Goal: Task Accomplishment & Management: Manage account settings

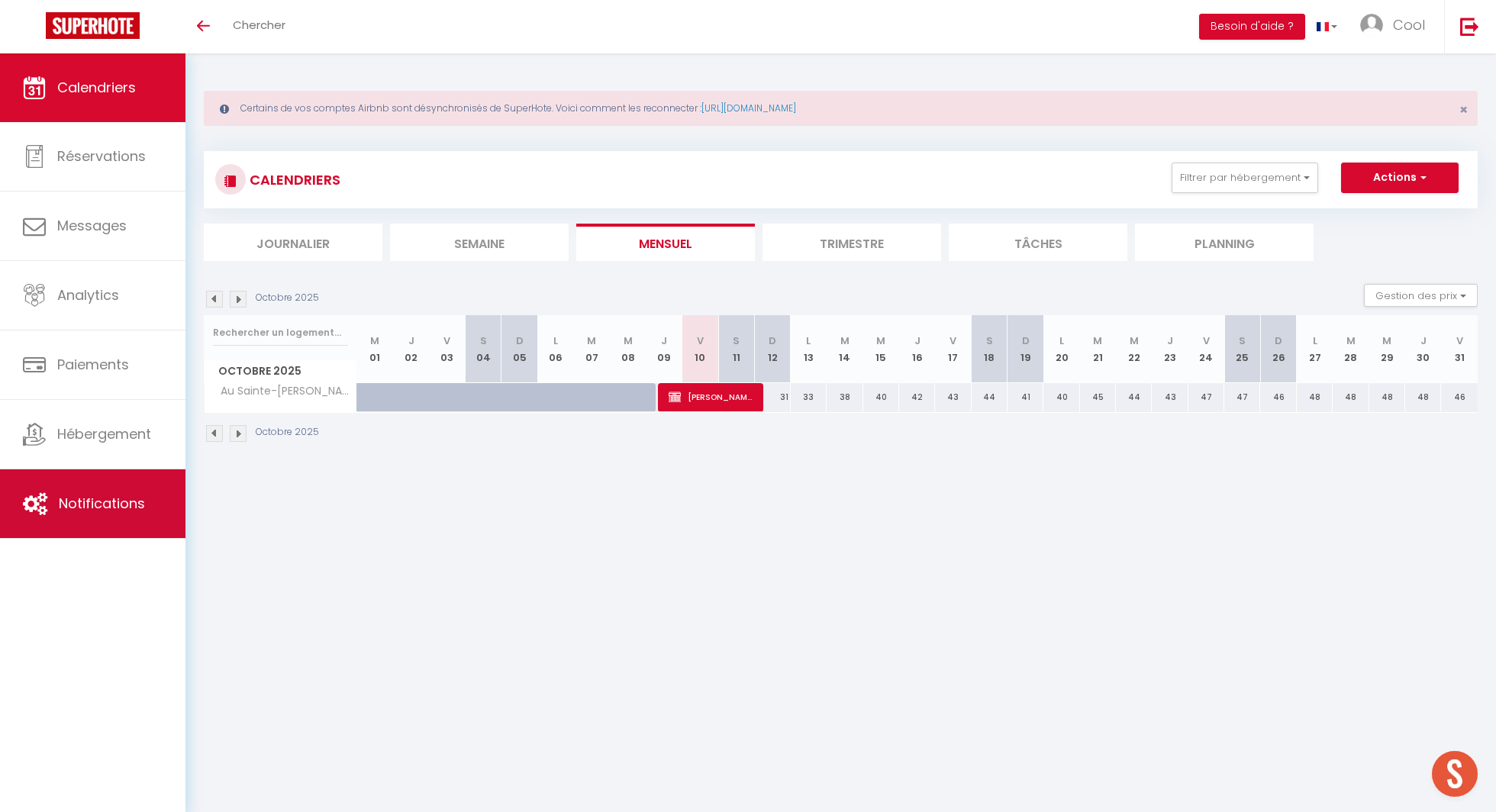
click at [138, 503] on span "Notifications" at bounding box center [101, 503] width 86 height 19
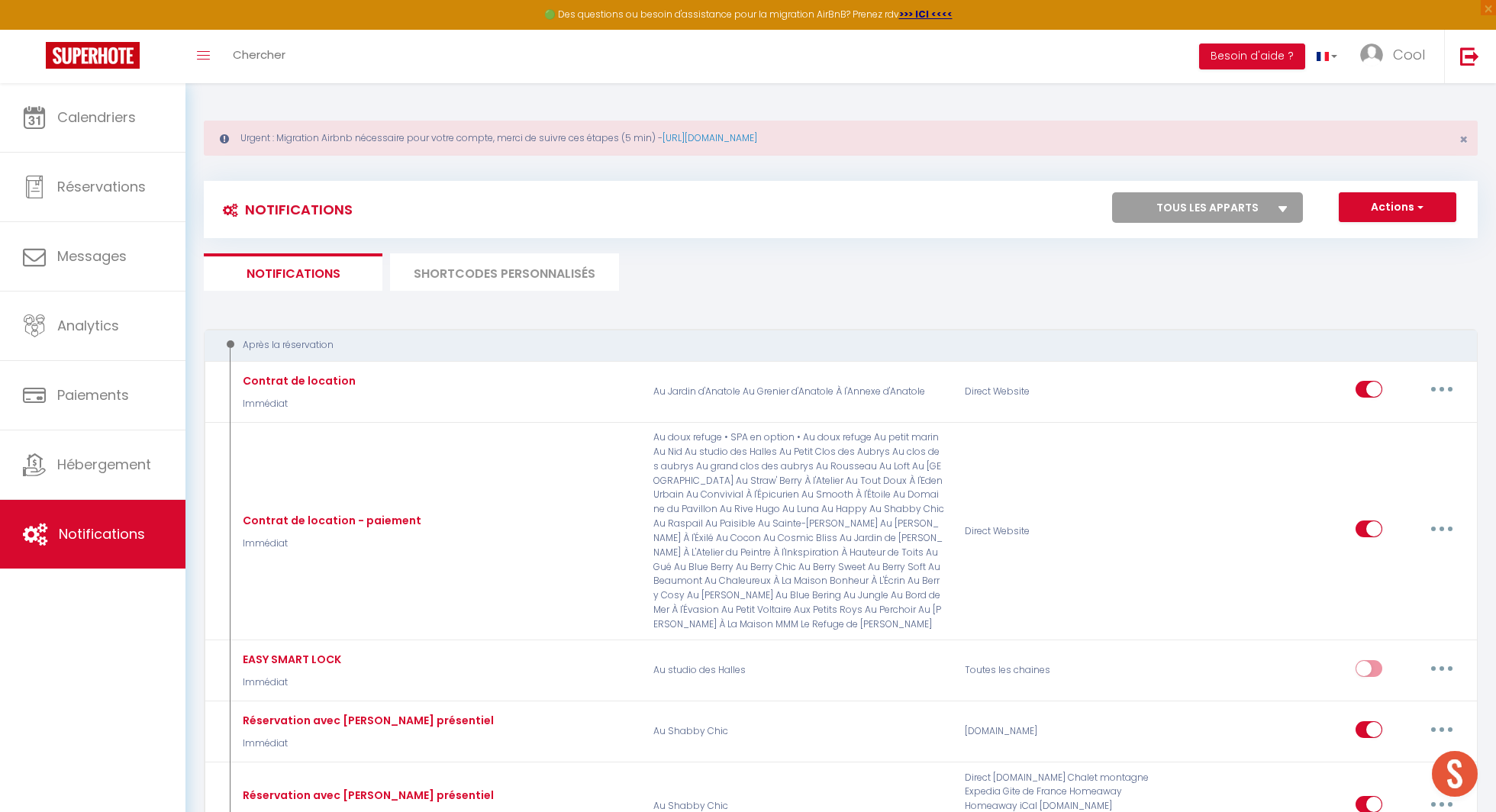
click at [496, 281] on li "SHORTCODES PERSONNALISÉS" at bounding box center [504, 272] width 229 height 37
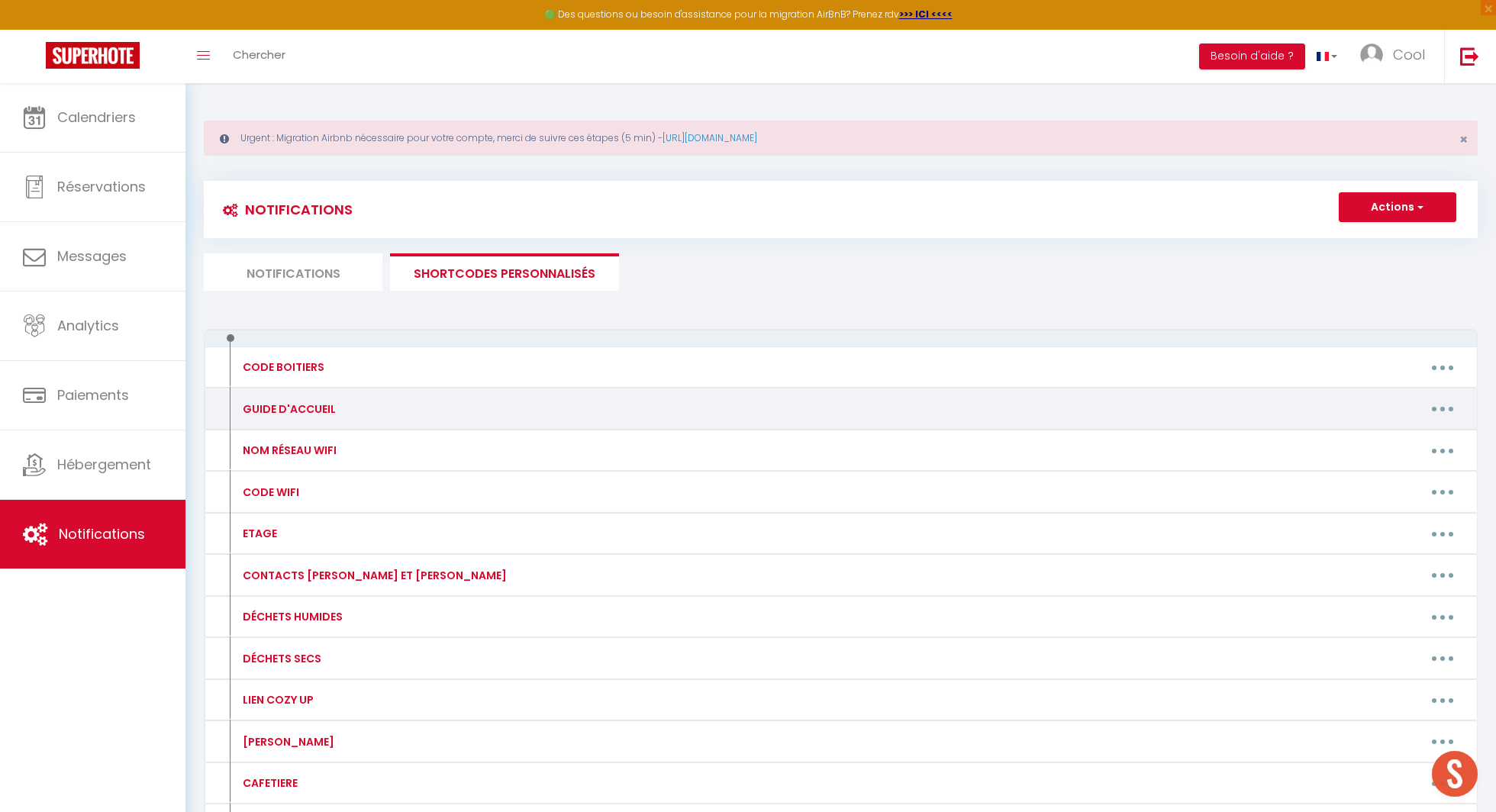
click at [1445, 408] on button "button" at bounding box center [1442, 408] width 43 height 24
click at [1402, 426] on div "Editer Supprimer" at bounding box center [1402, 456] width 122 height 65
click at [1450, 402] on button "button" at bounding box center [1442, 408] width 43 height 24
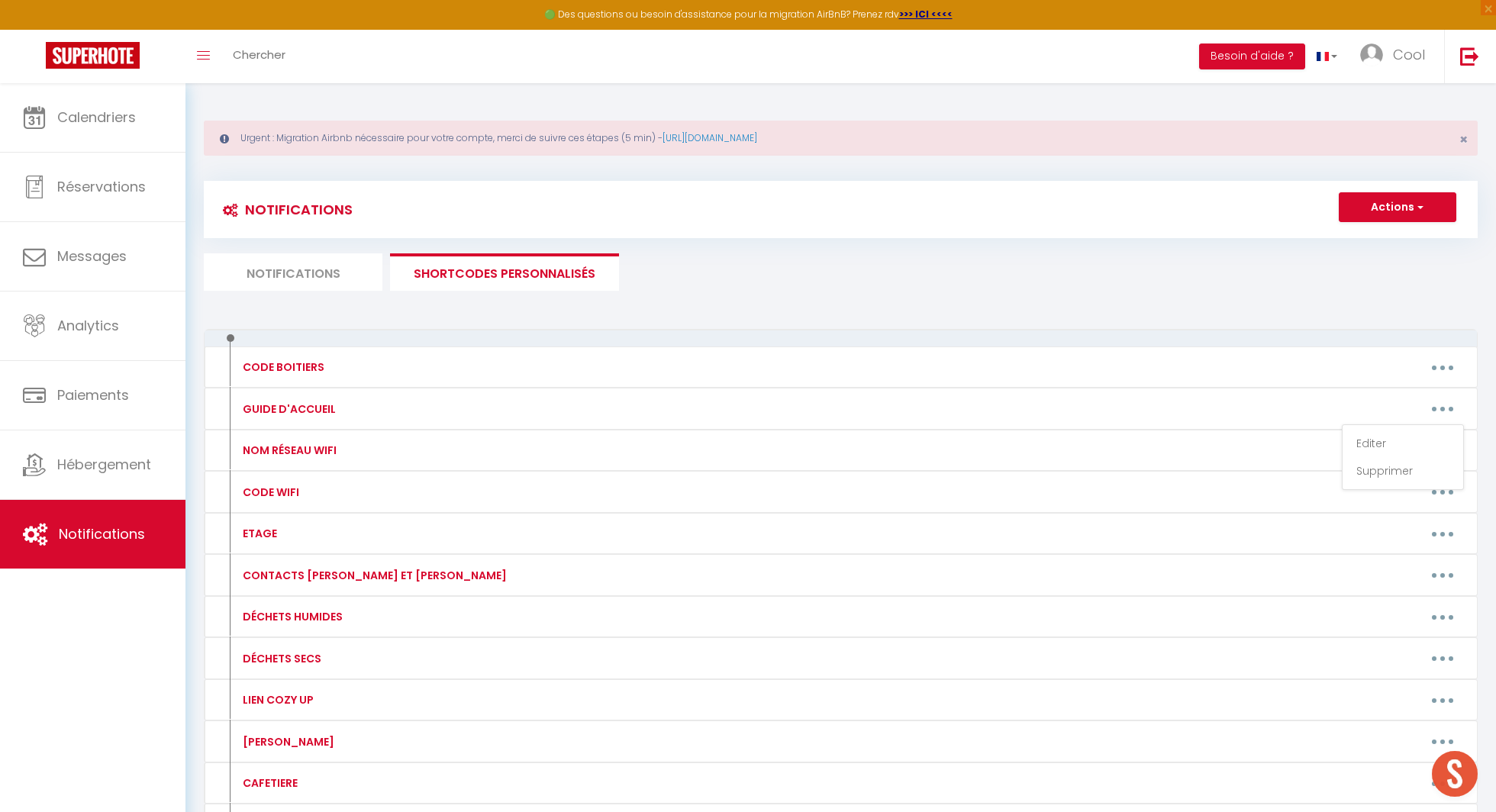
click at [1161, 317] on div "Notifications Actions Nouvelle Notification Exporter Importer Tous les apparts …" at bounding box center [841, 547] width 1274 height 760
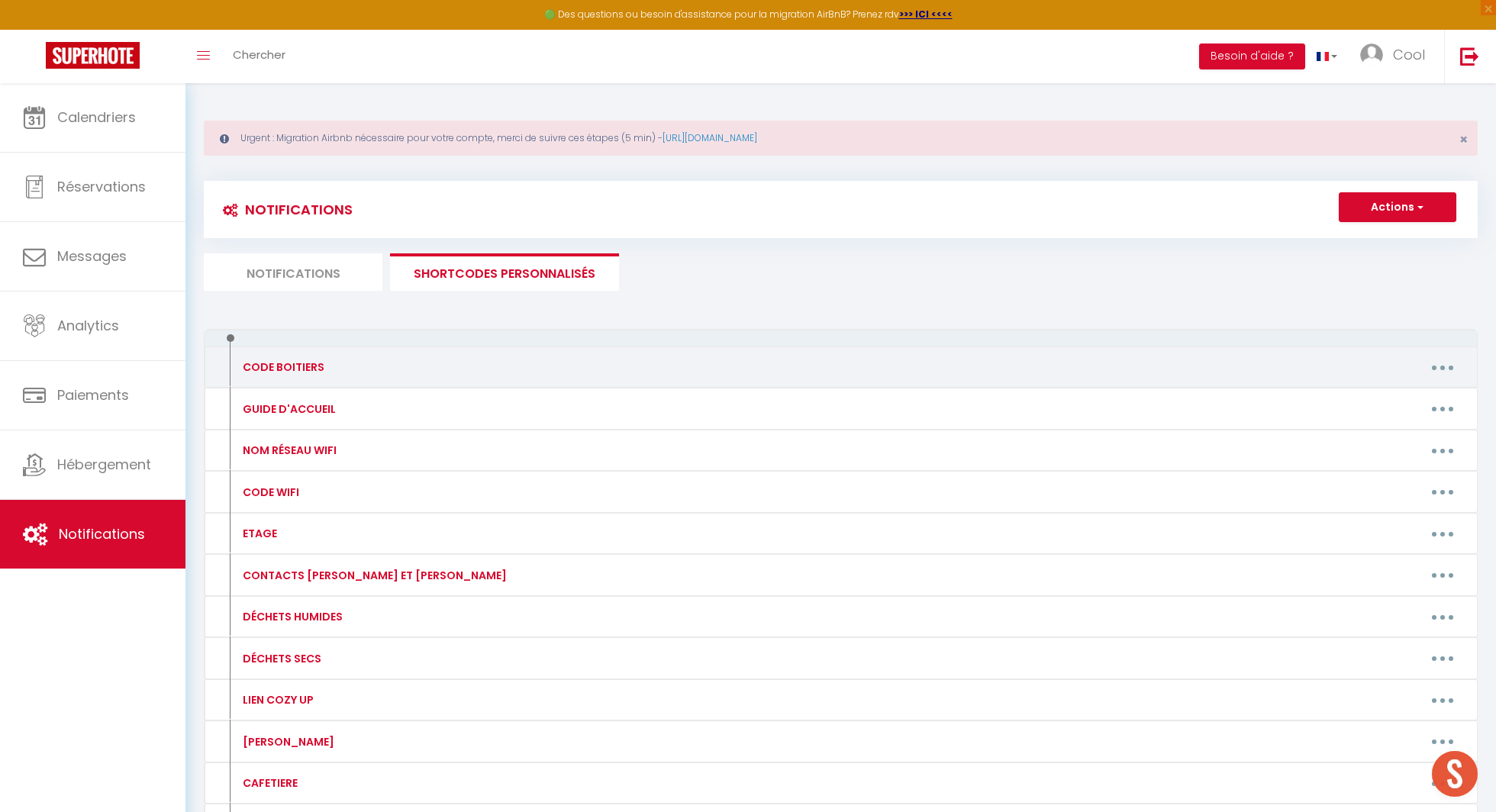
click at [1429, 367] on button "button" at bounding box center [1442, 367] width 43 height 24
click at [1382, 399] on link "Editer" at bounding box center [1402, 402] width 113 height 26
type input "CODE BOITIERS"
type textarea "Code des boitiers de clés"
type textarea "2020"
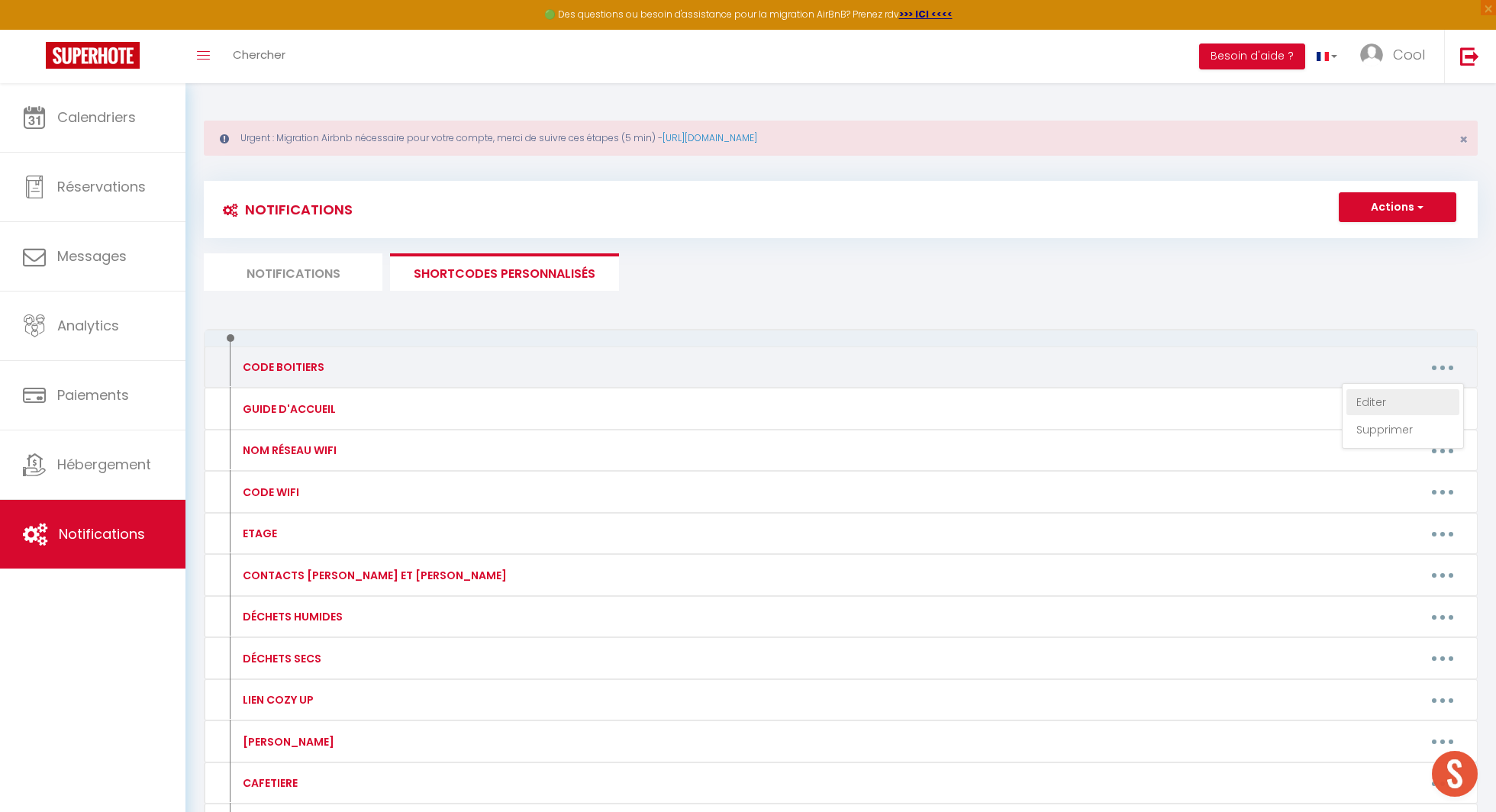
type textarea "2020"
type textarea "0036"
type textarea "9816"
type textarea "1920"
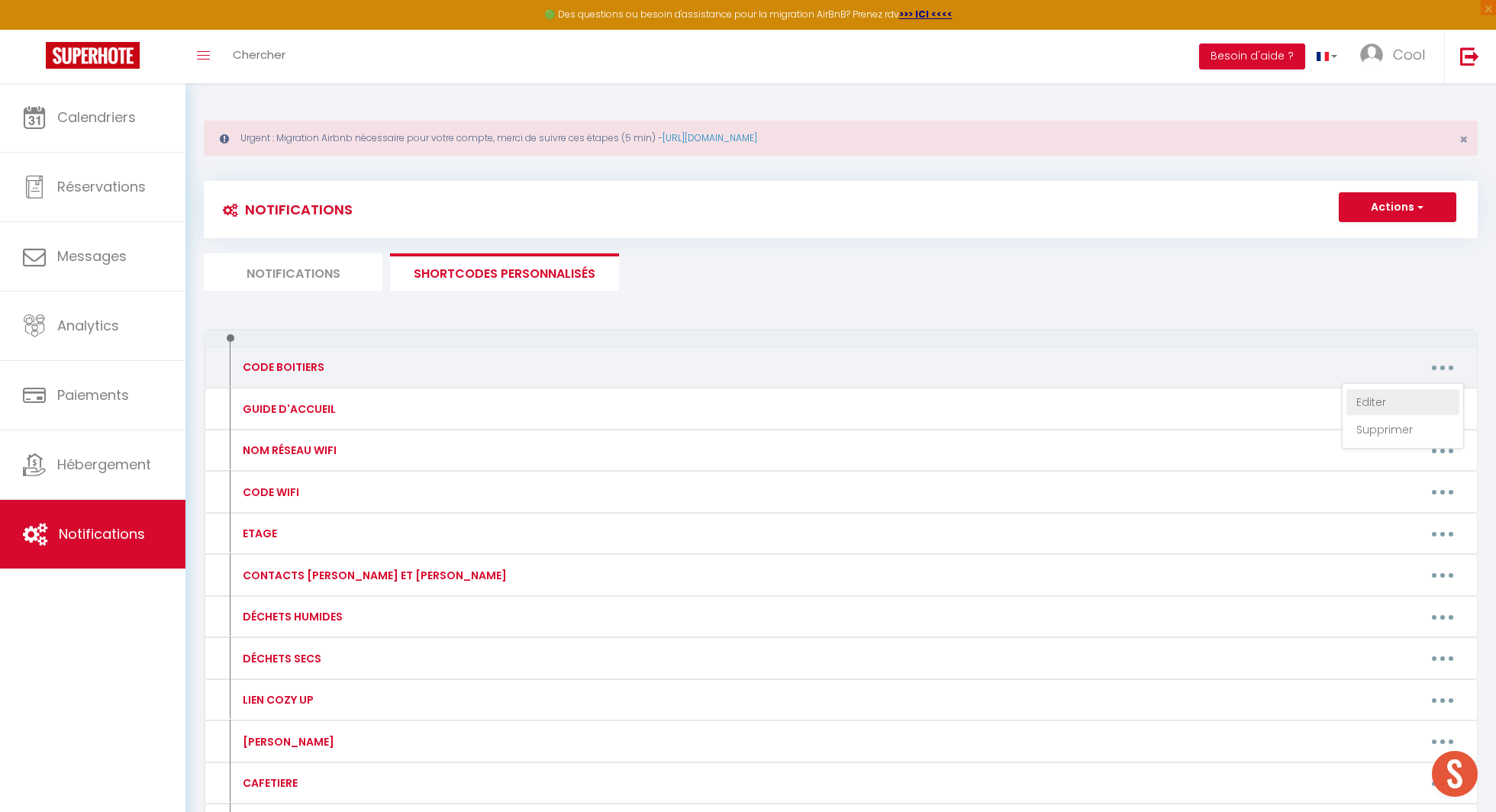
type textarea "7575"
type textarea "0036"
type textarea "1609"
type textarea "3006"
type textarea "0139"
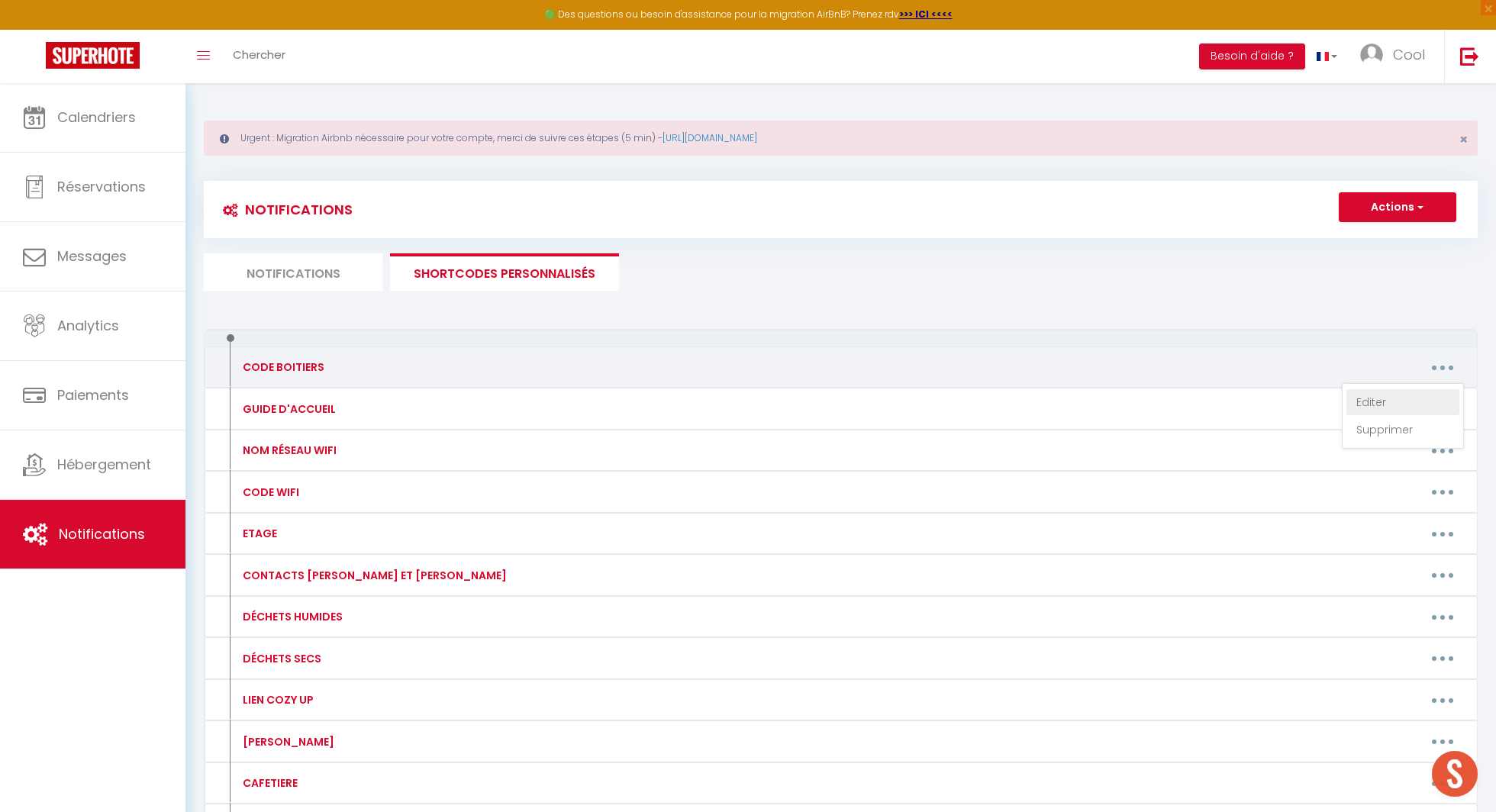
type textarea "2020"
type textarea "0265"
type textarea "8967"
type textarea "3656"
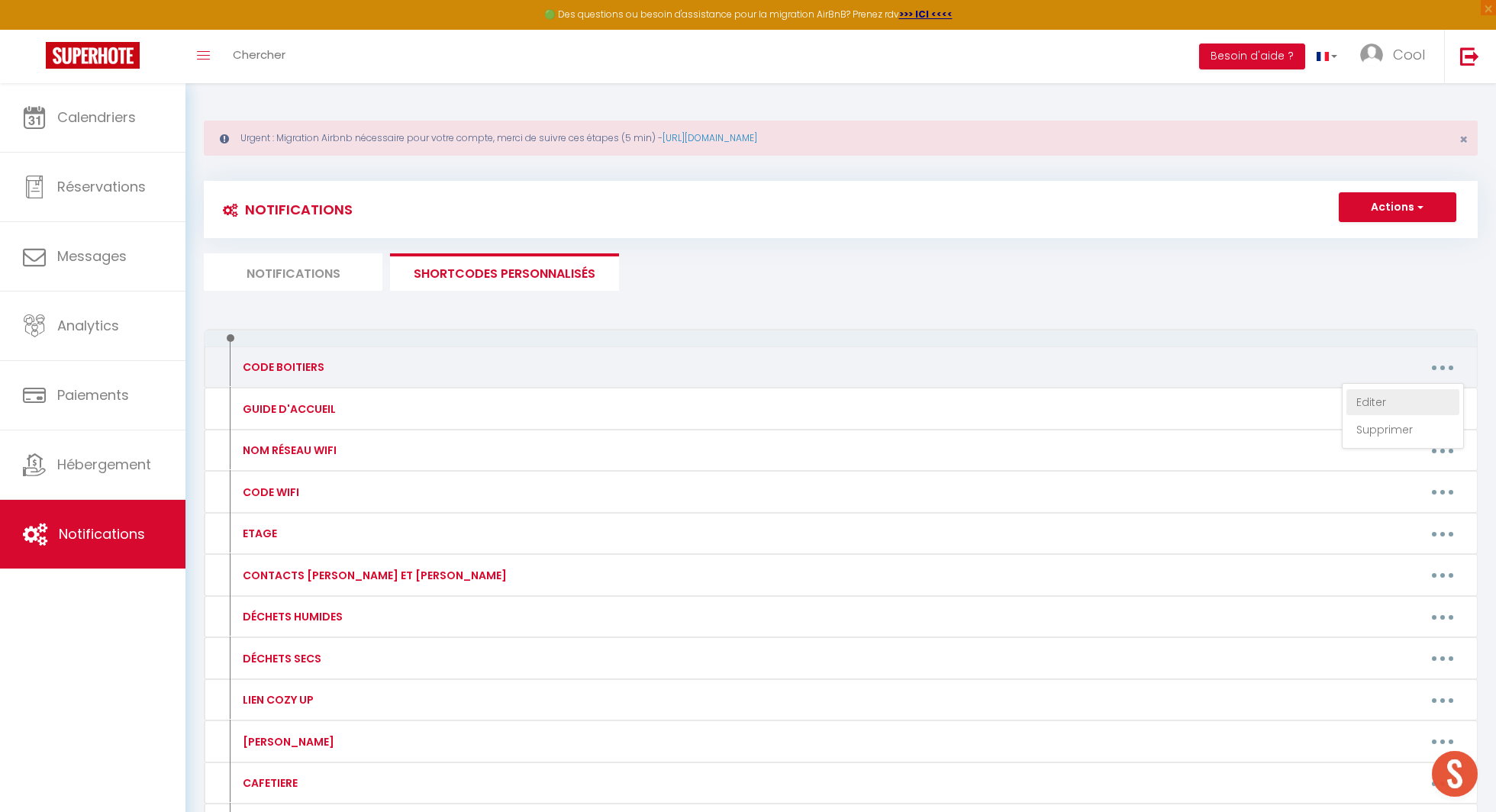
type textarea "3634"
type textarea "9816"
type textarea "1360"
type textarea "9036"
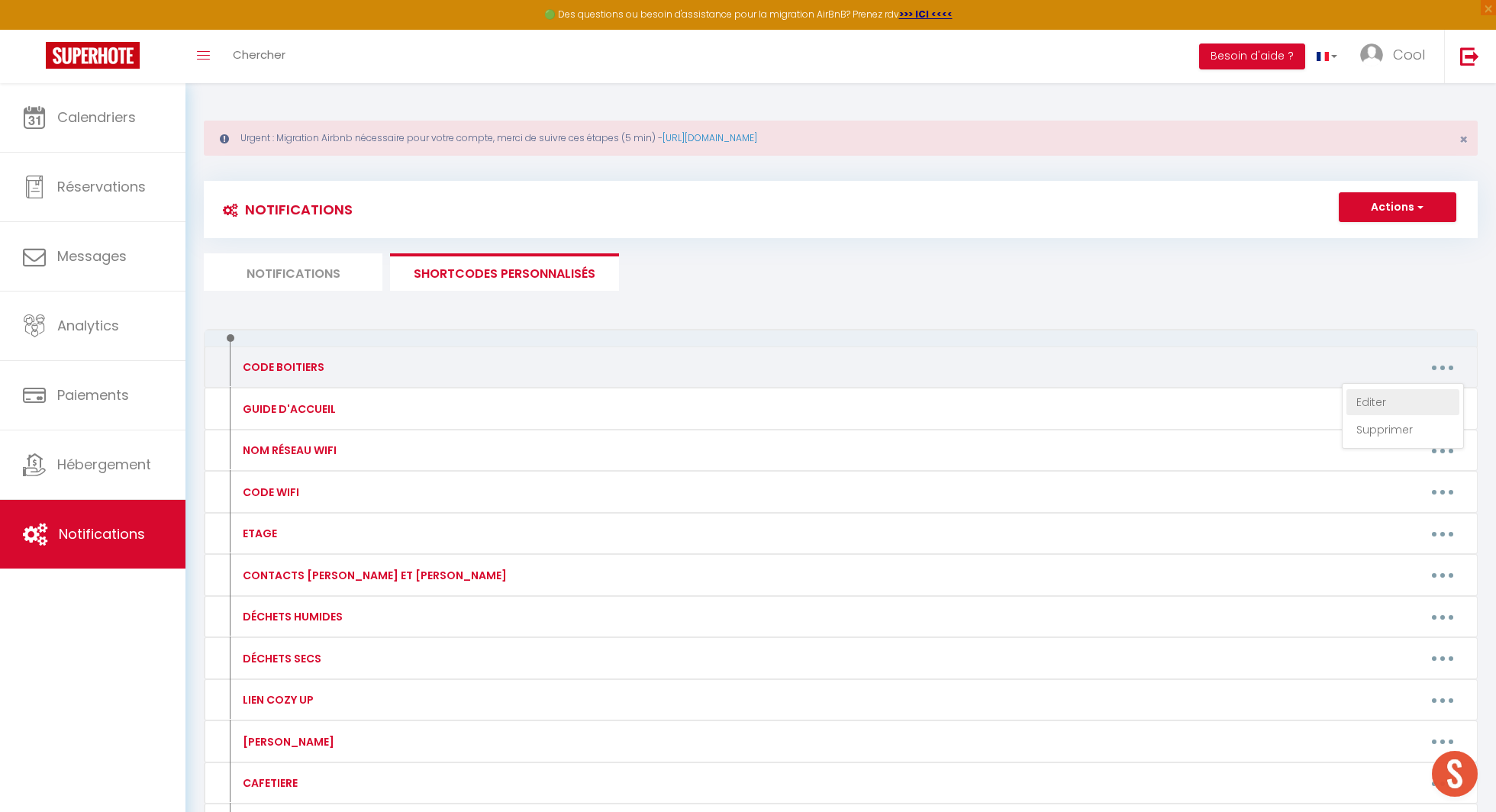
type textarea "3636"
type textarea "0199"
type textarea "3612"
type textarea "2025"
type textarea "1988"
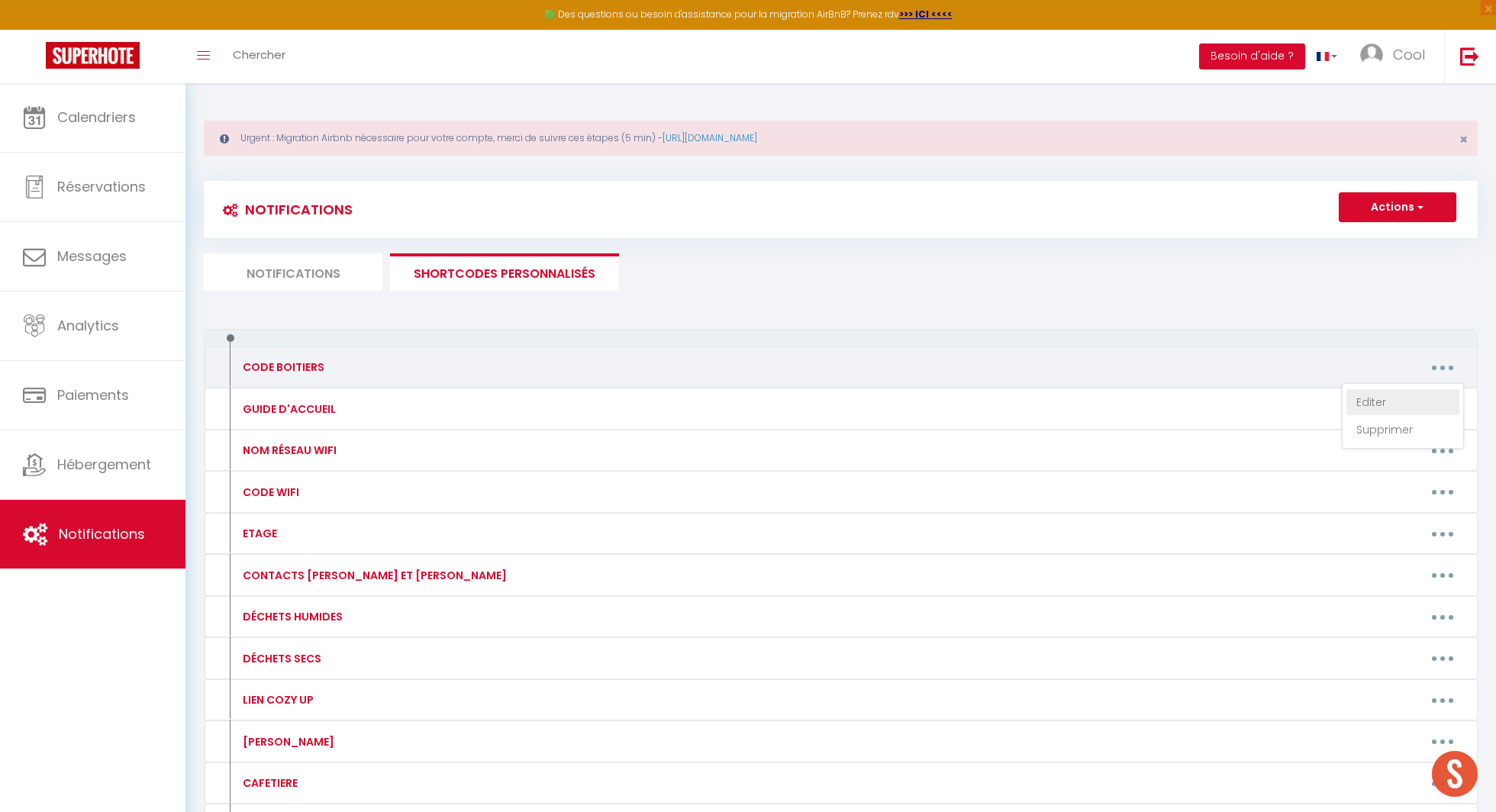
type textarea "2508"
type textarea "8848"
type textarea "1008"
type textarea "1569"
type textarea "3492"
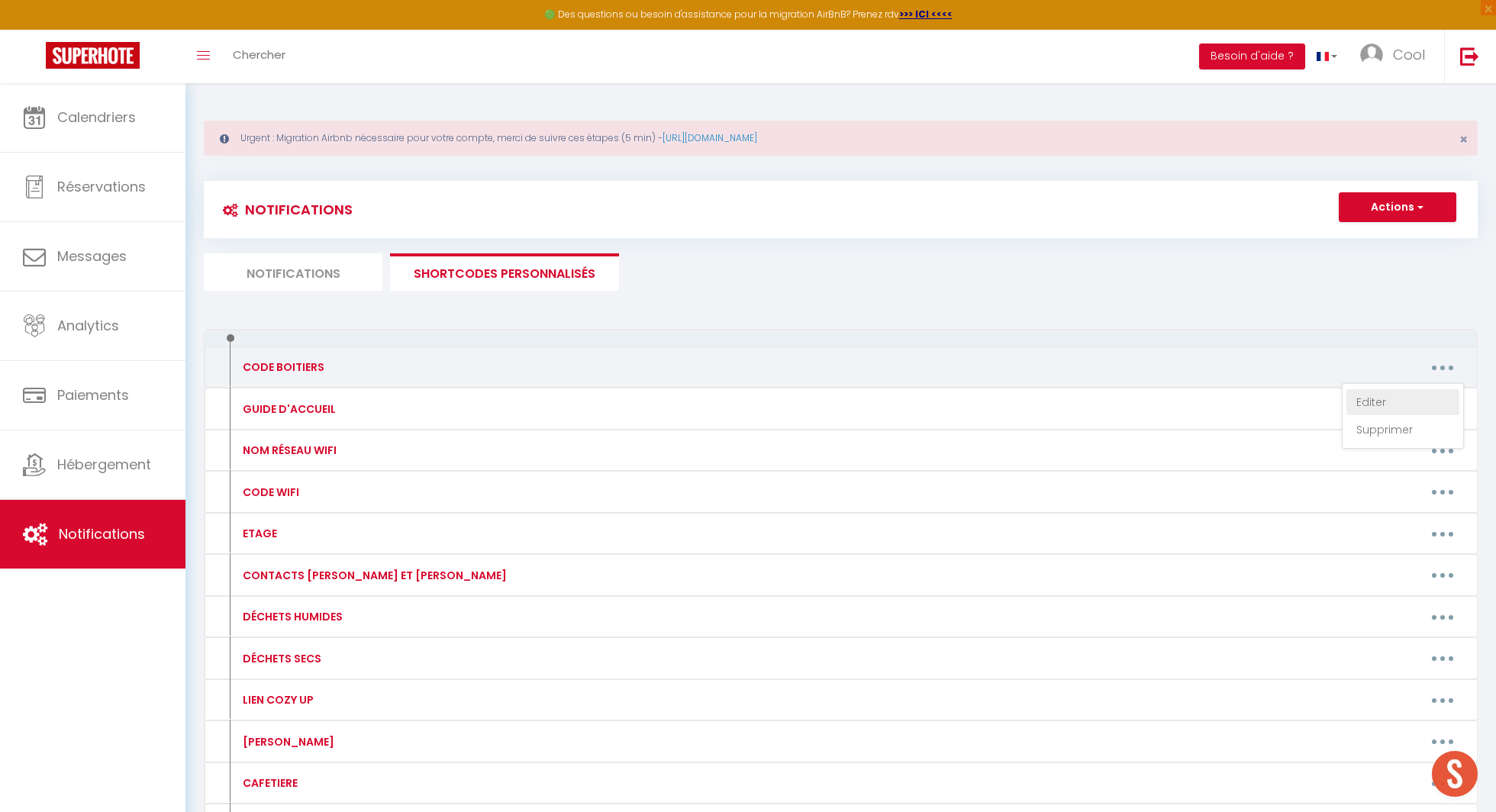
type textarea "4673"
type textarea "3927"
type textarea "9936"
type textarea "2512"
type textarea "1920"
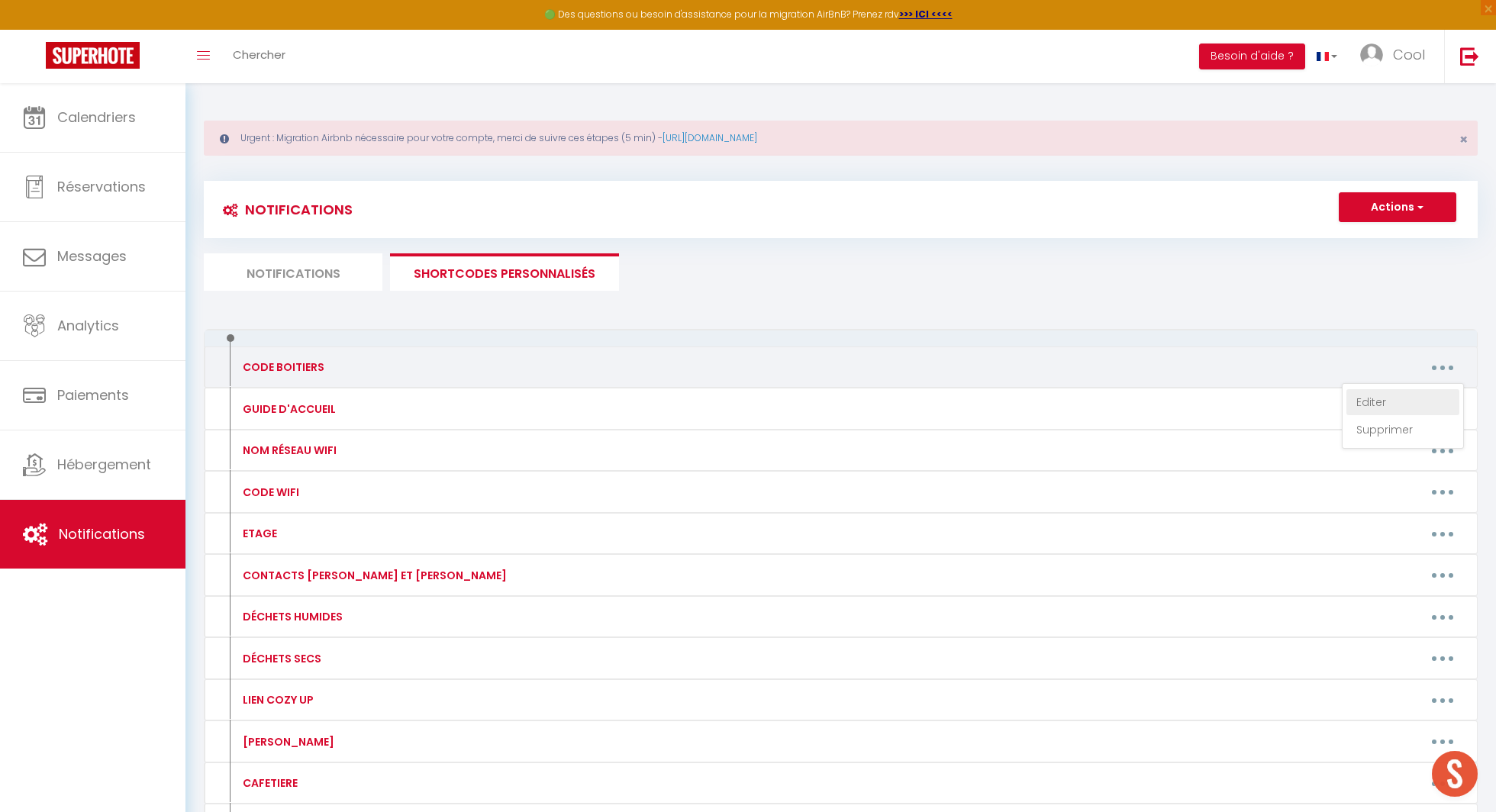
type textarea "1131"
type textarea "5128"
type textarea "3698"
type textarea "0143"
type textarea "3632"
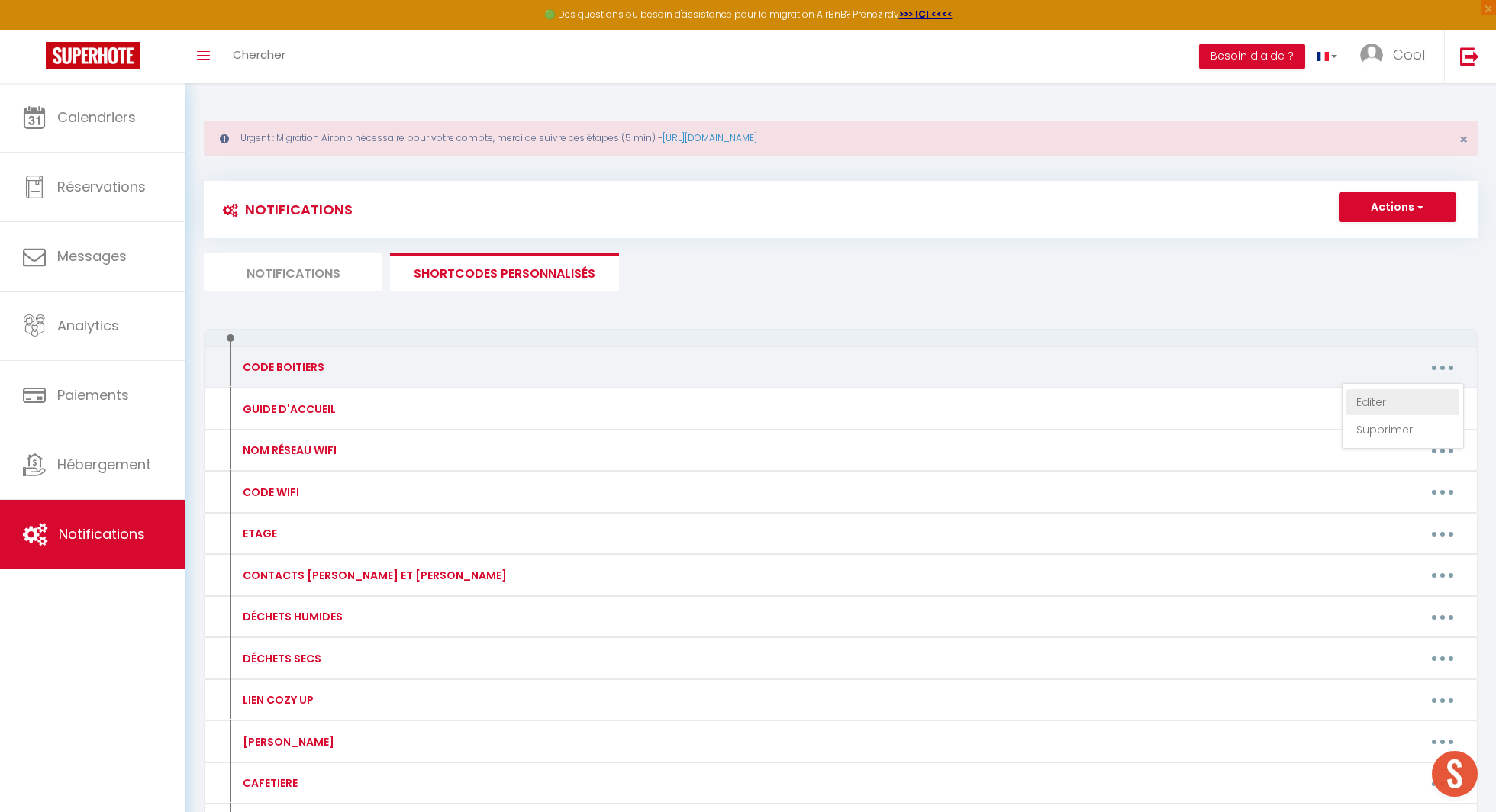
type textarea "2301"
type textarea "1609"
type textarea "1936"
type textarea "2407"
type textarea "3110"
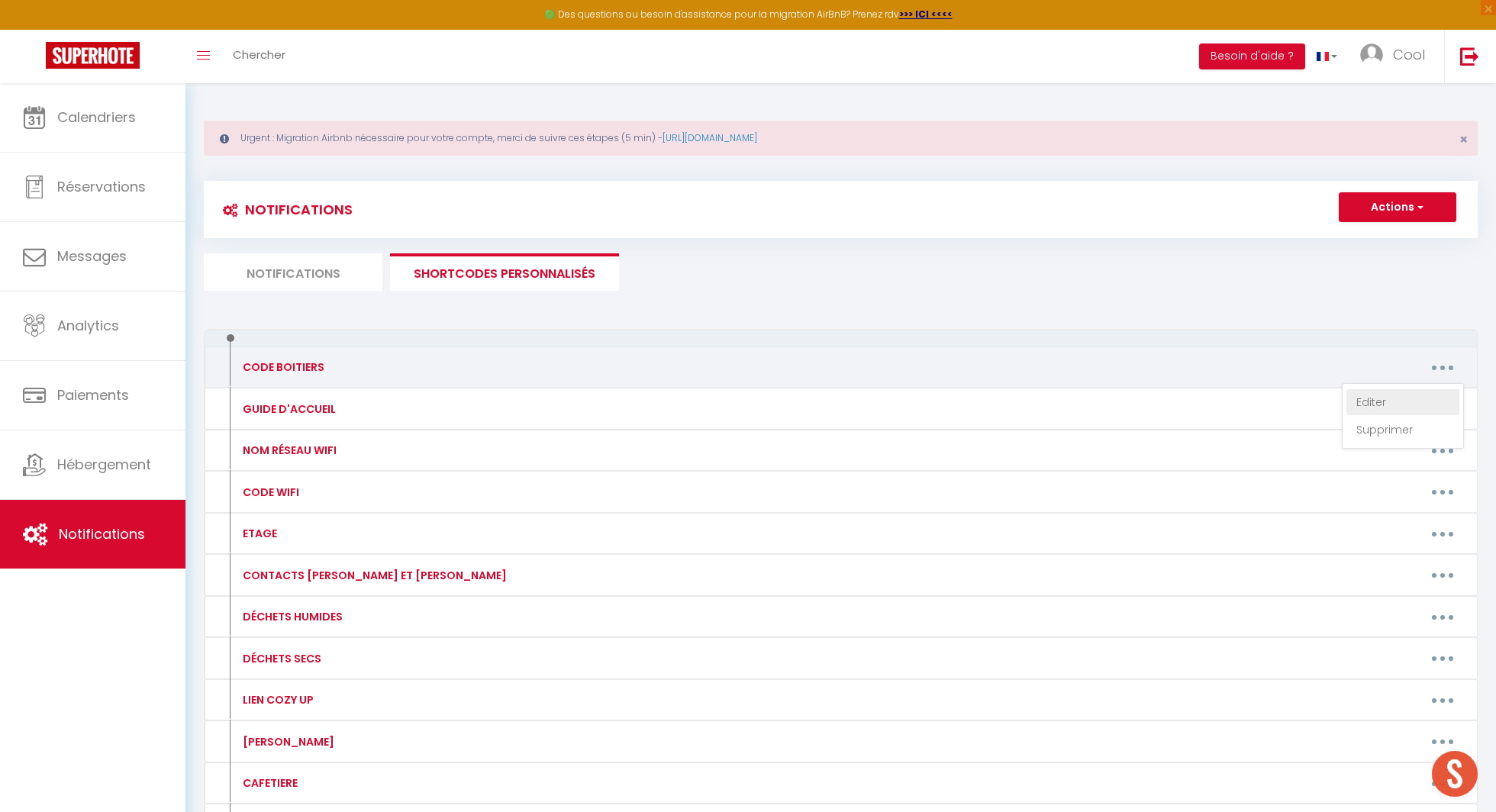
type textarea "2703"
type textarea "9816"
type textarea "1136#"
type textarea "1275#"
type textarea "1920"
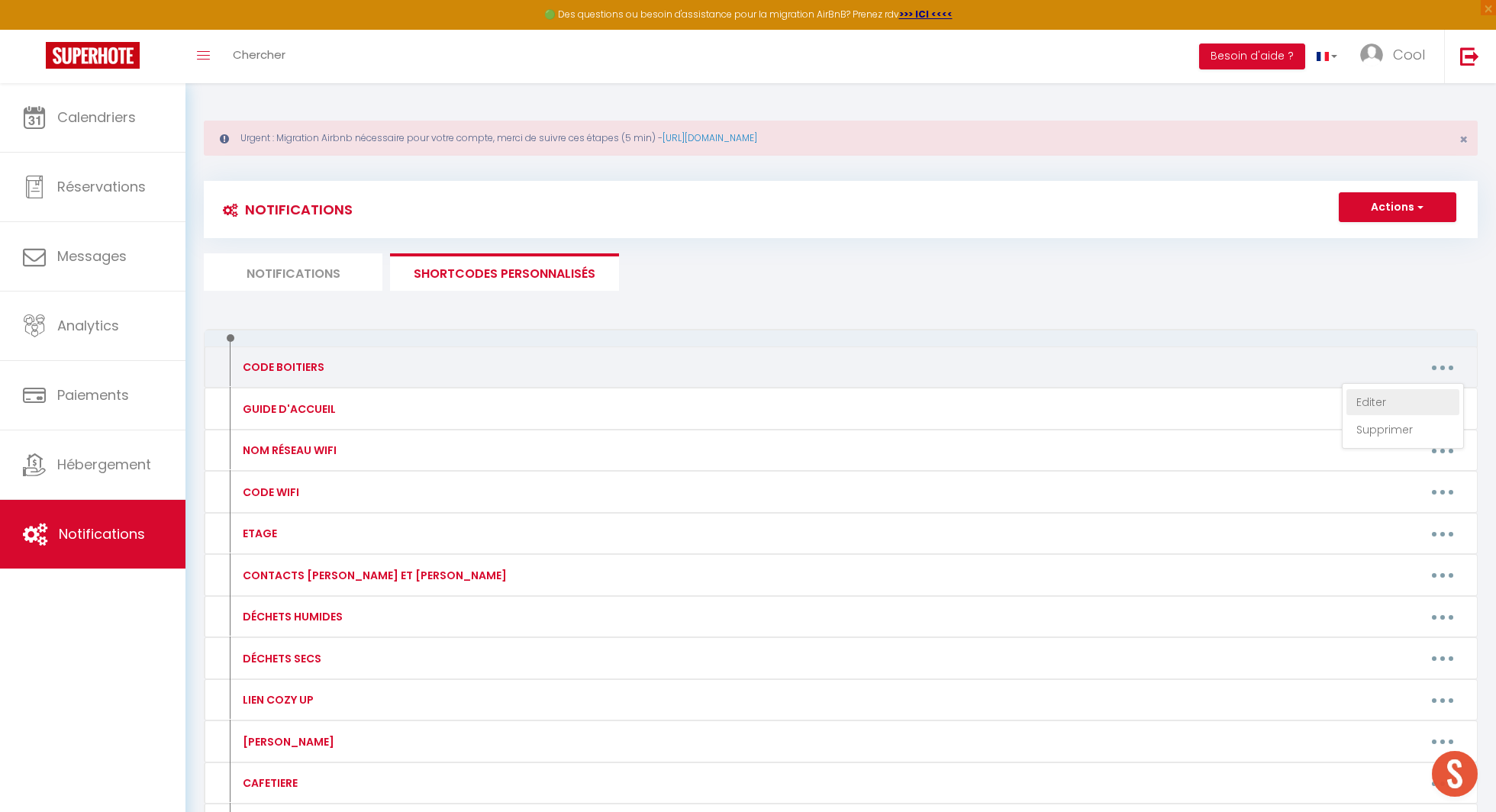
type textarea "0265"
type textarea "3006"
type textarea "7575"
type textarea "0139"
type textarea "1920"
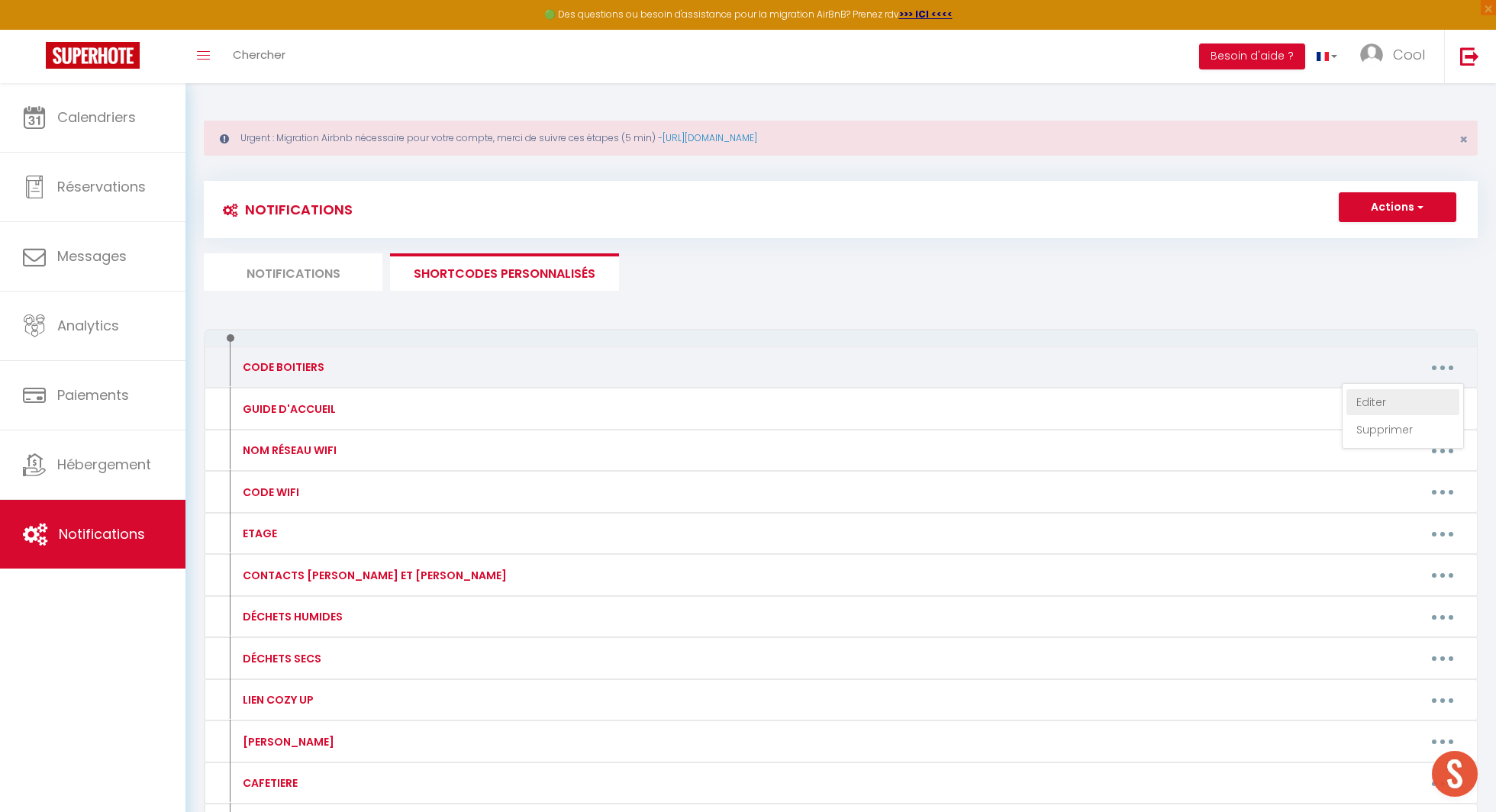
type textarea "2020"
type textarea "0036"
type textarea "0713"
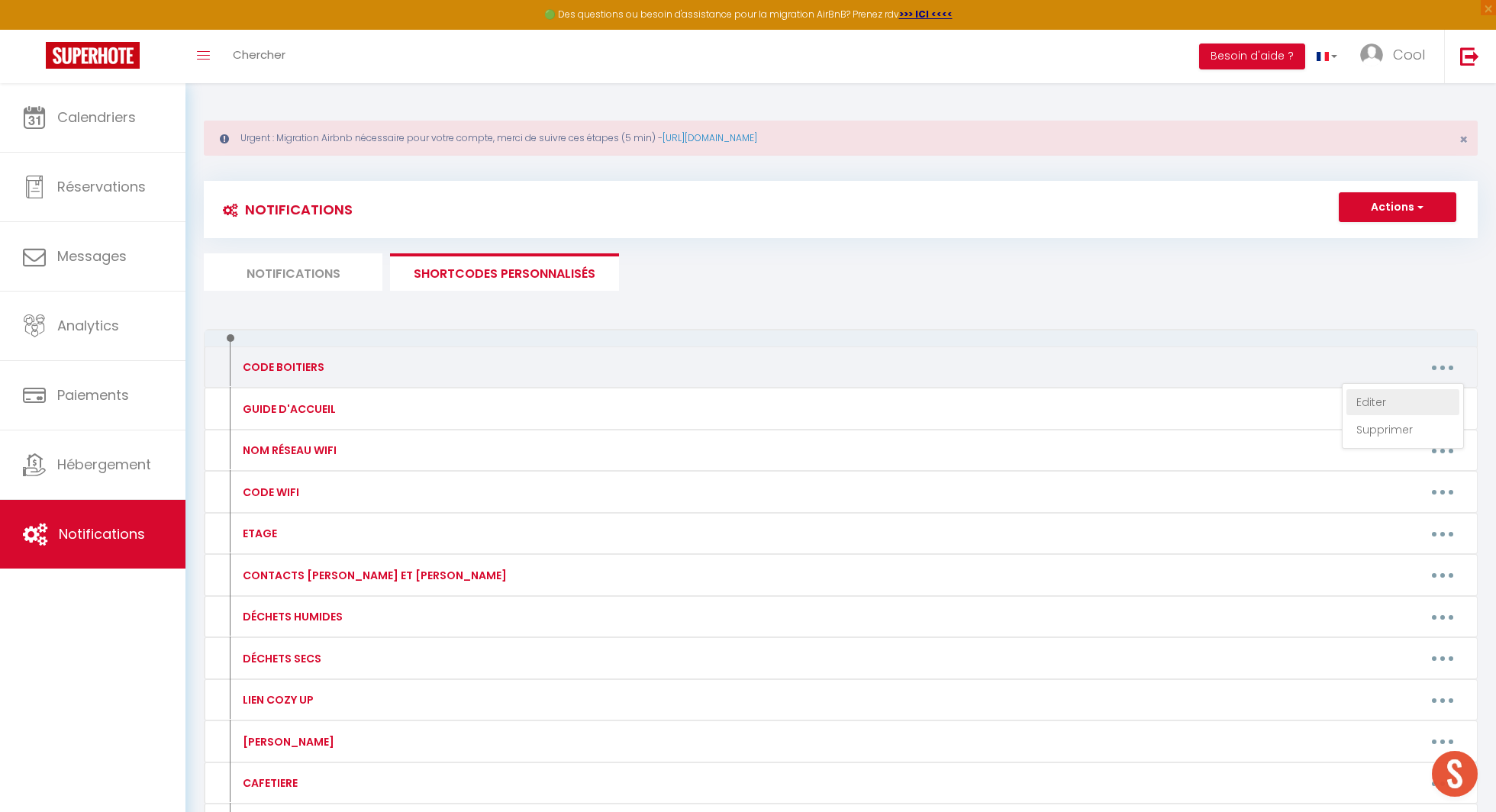
type textarea "6807"
type textarea "1920"
type textarea "3656"
type textarea "3634"
type textarea "3636"
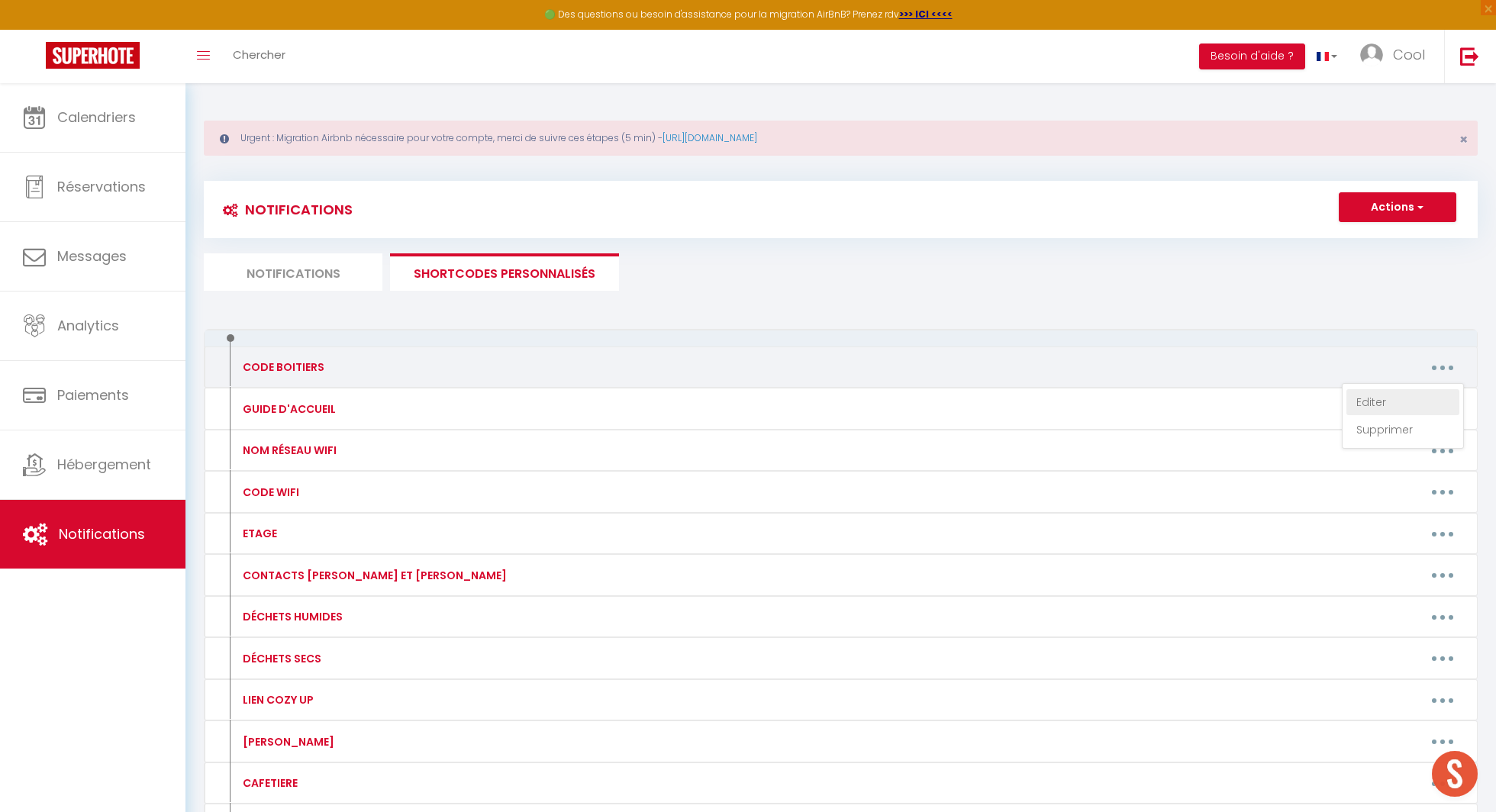
type textarea "3612"
type textarea "1920"
type textarea "4269"
type textarea "3267"
type textarea "4155"
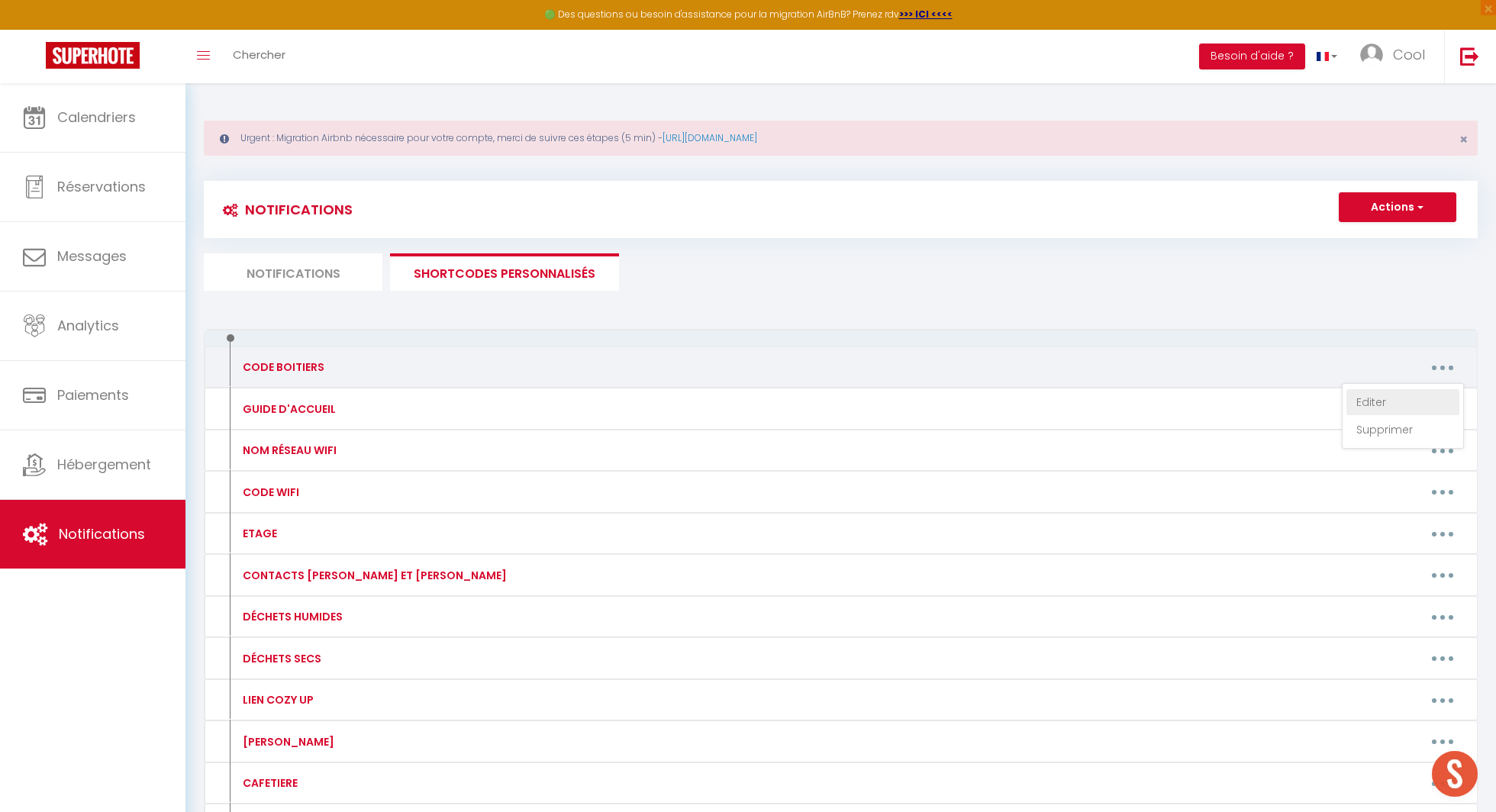
type textarea "2025"
type textarea "1988"
type textarea "1131"
type textarea "1789"
type textarea "0153"
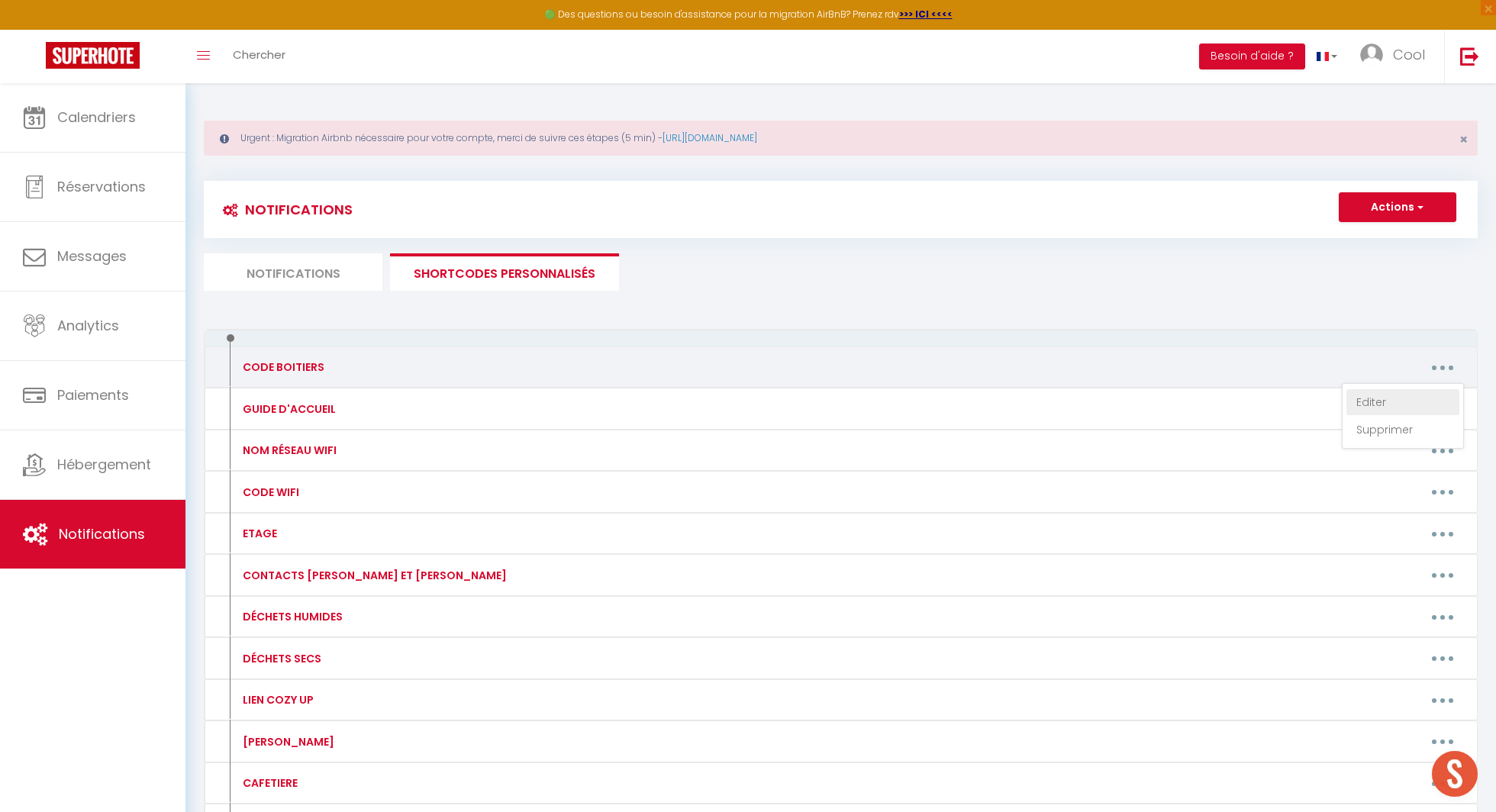
type textarea "0186"
type textarea "1569"
type textarea "3492"
type textarea "4673"
type textarea "3927"
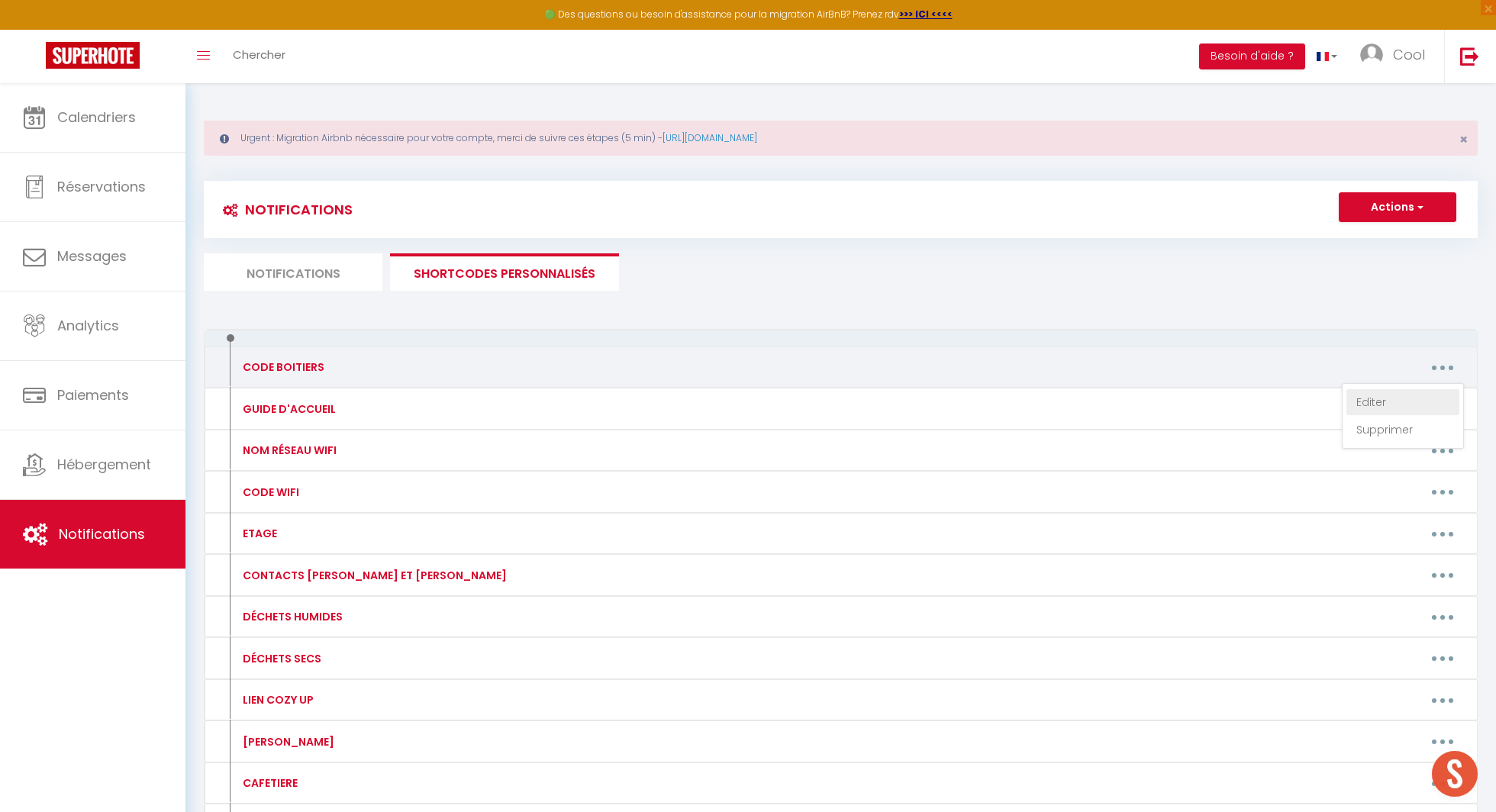
type textarea "5128"
type textarea "0070"
type textarea "7000"
type textarea "0007"
type textarea "7777"
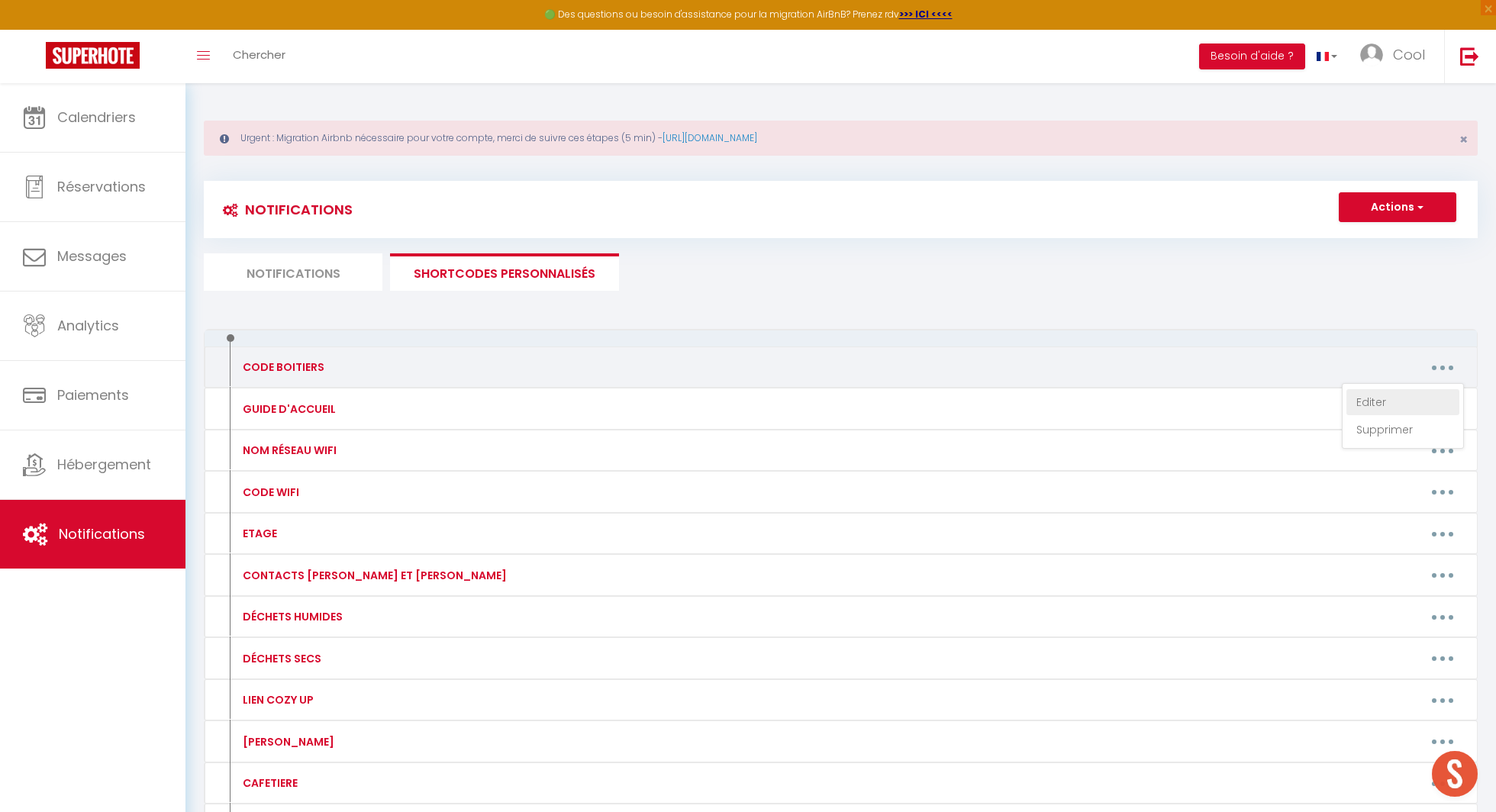
type textarea "1756"
type textarea "7432"
type textarea "2441"
type textarea "0299"
type textarea "3022"
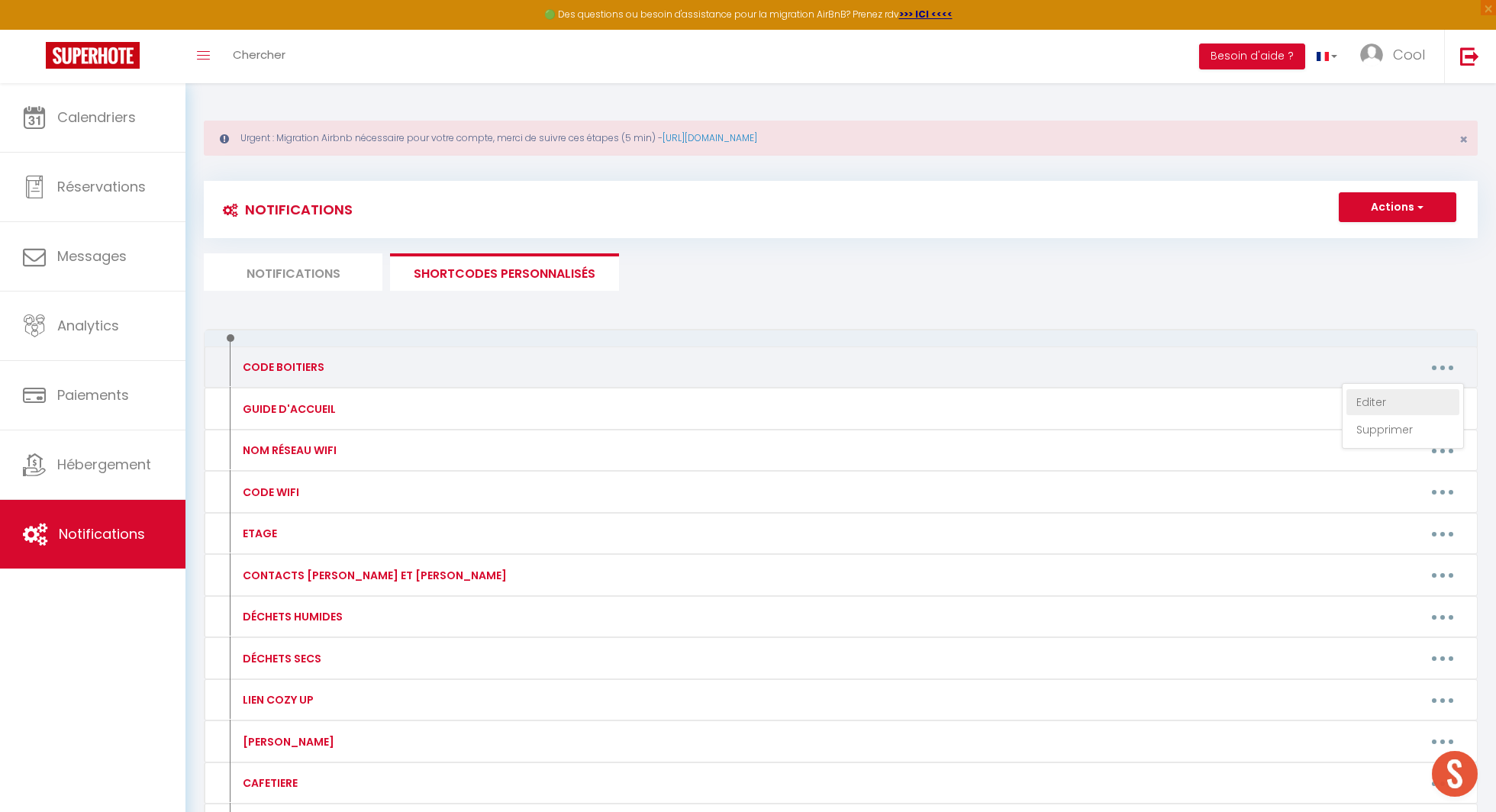
type textarea "9156"
type textarea "6344"
type textarea "0153"
type textarea "0186"
type textarea "1970"
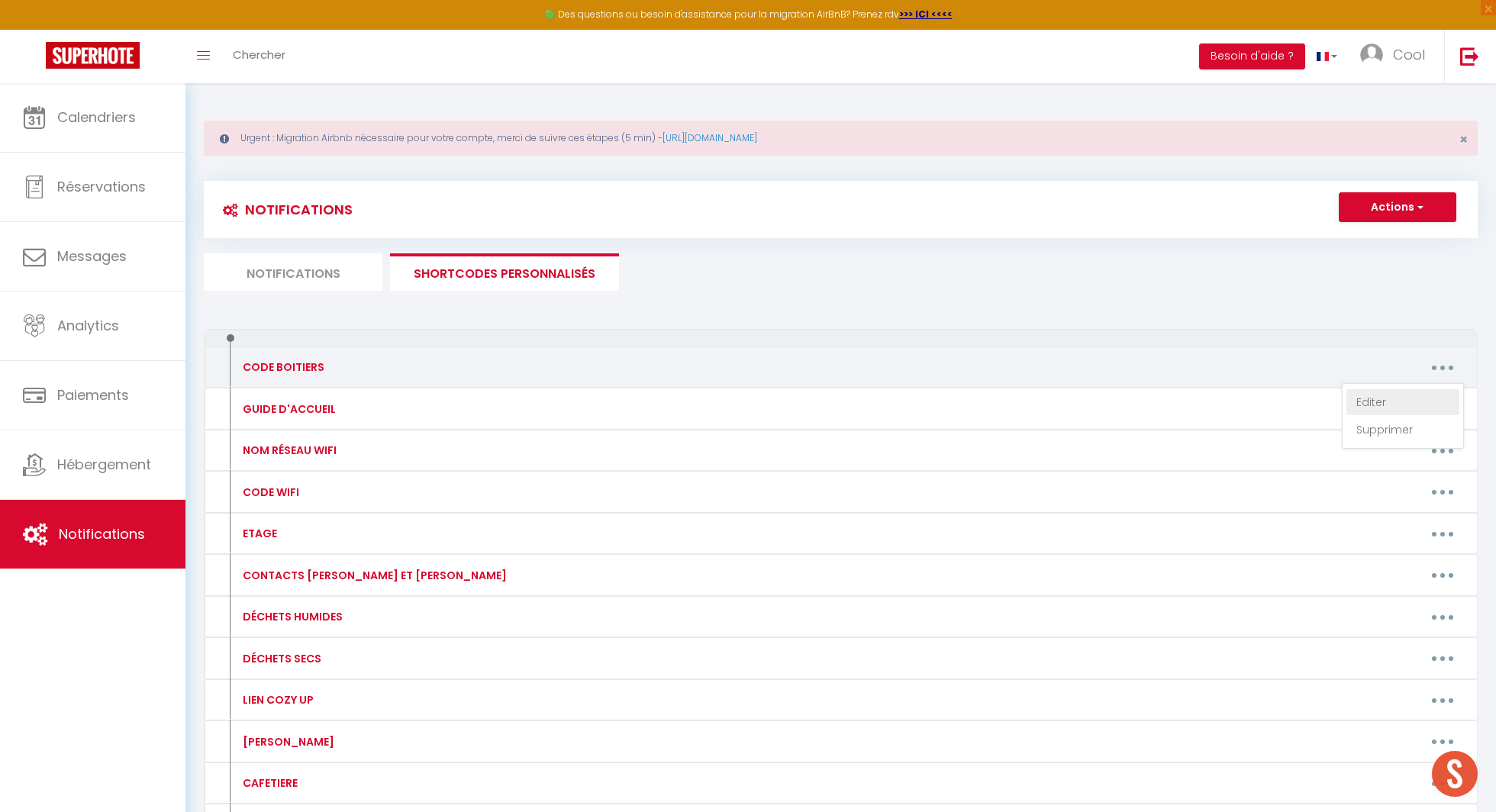
type textarea "1789"
type textarea "8031"
type textarea "0036"
type textarea "1850"
type textarea "3698"
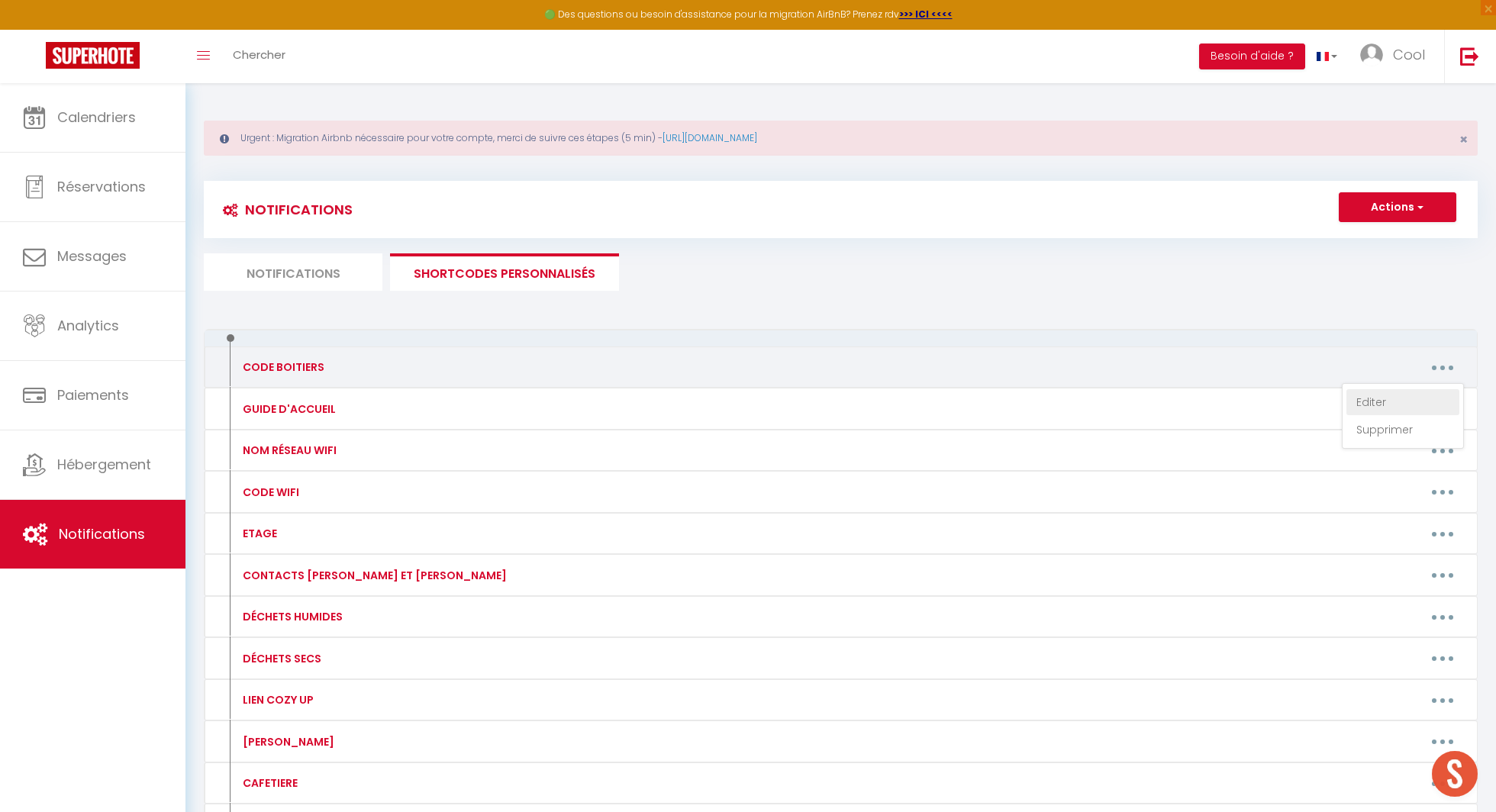
type textarea "0143"
type textarea "3632"
type textarea "2301"
type textarea "1609"
type textarea "1936"
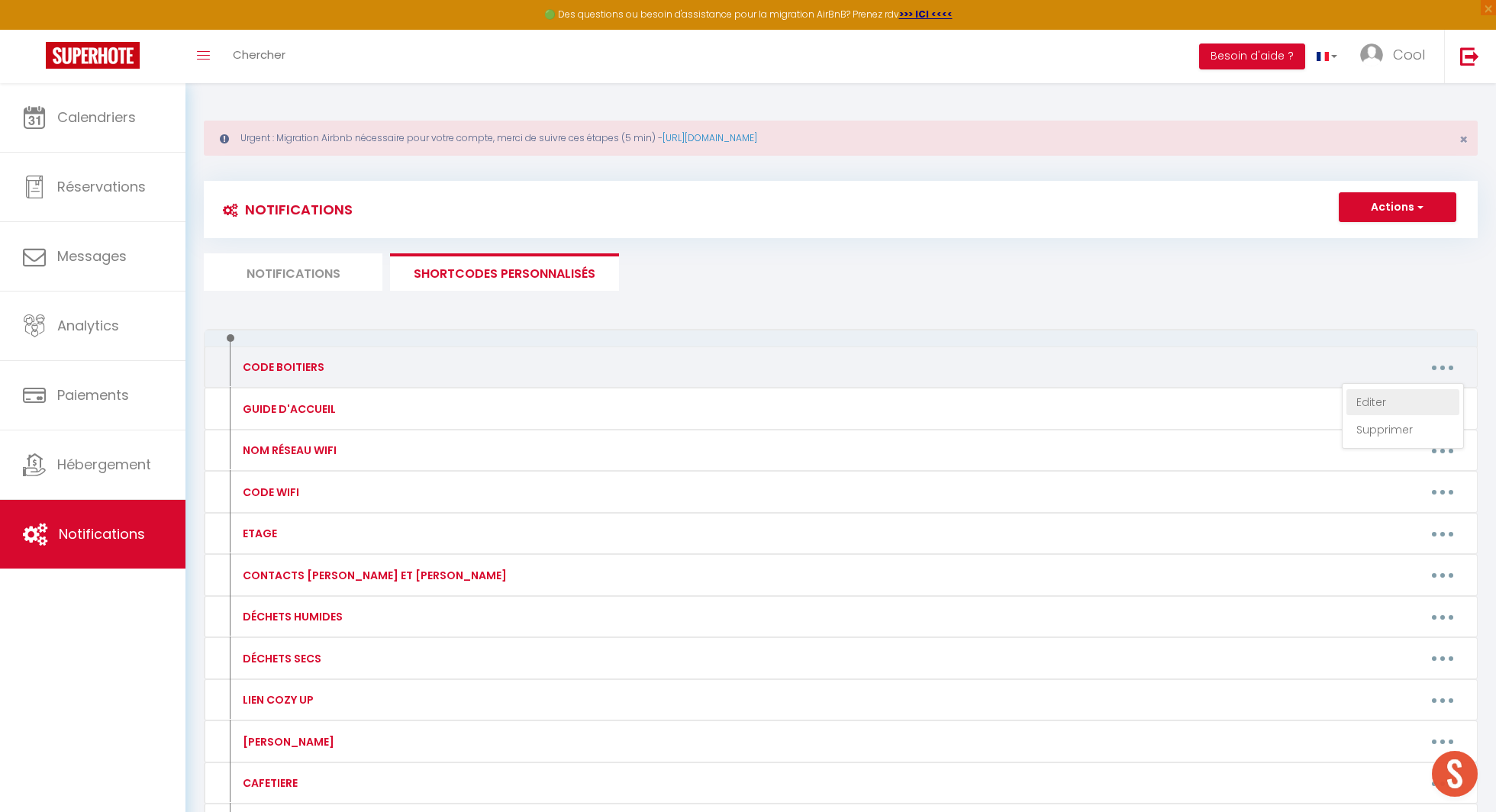
type textarea "2407"
type textarea "0070"
type textarea "7000"
type textarea "0007"
type textarea "7777"
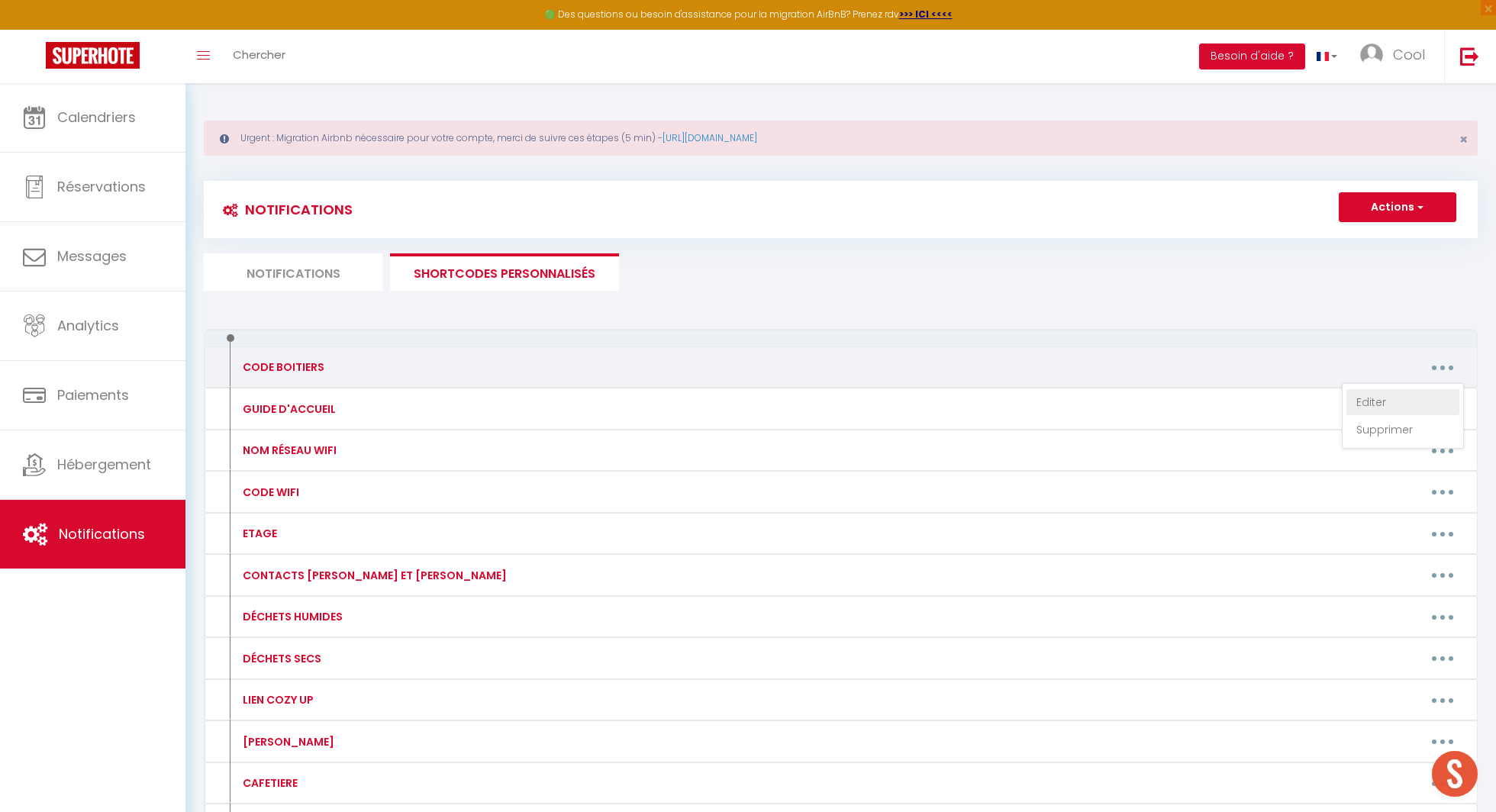
type textarea "3636"
type textarea "1970"
type textarea "6807"
type textarea "1609"
type textarea "0713"
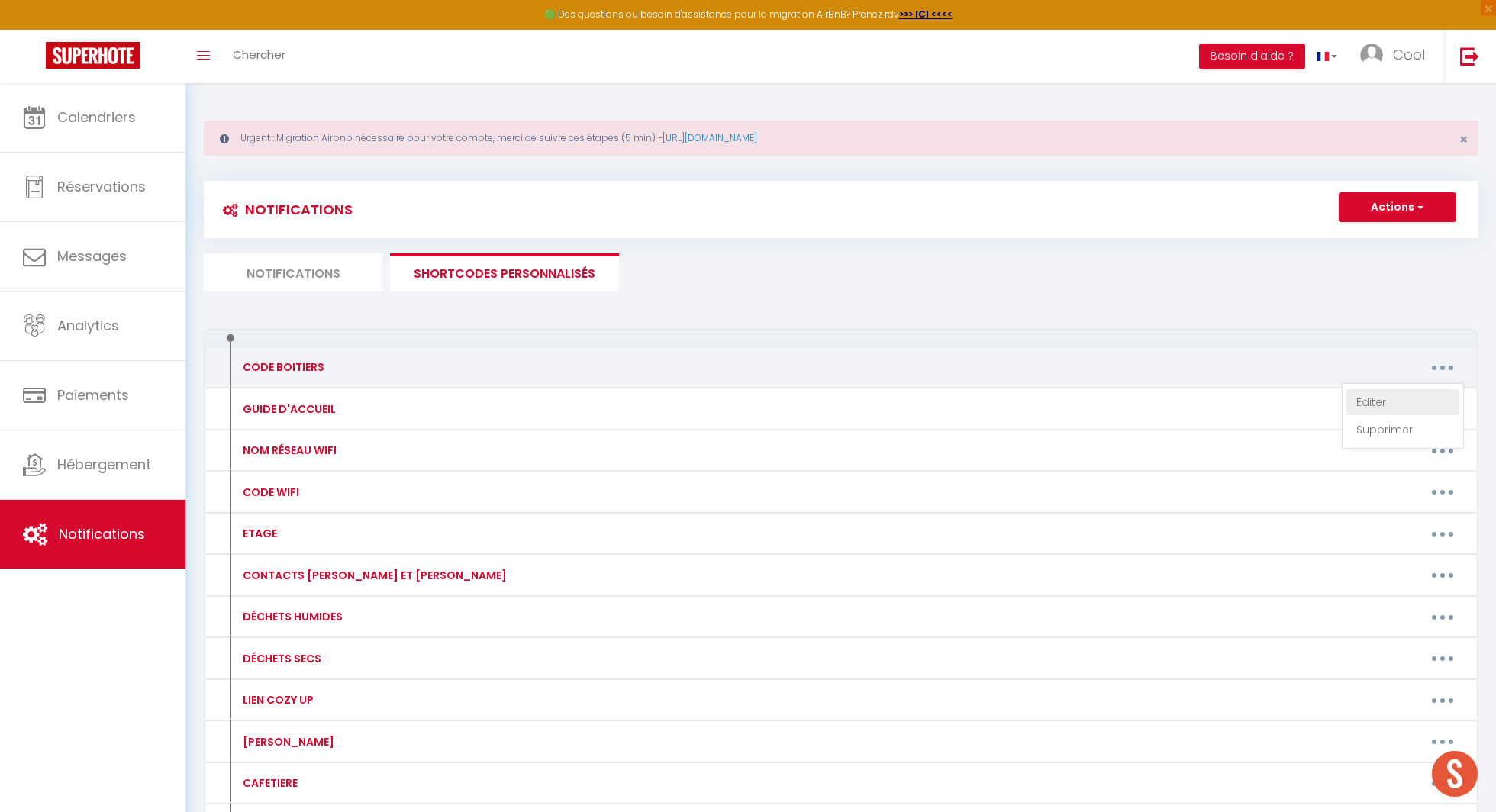
type textarea "3636"
type textarea "4155"
type textarea "8031"
type textarea "8967"
type textarea "1920"
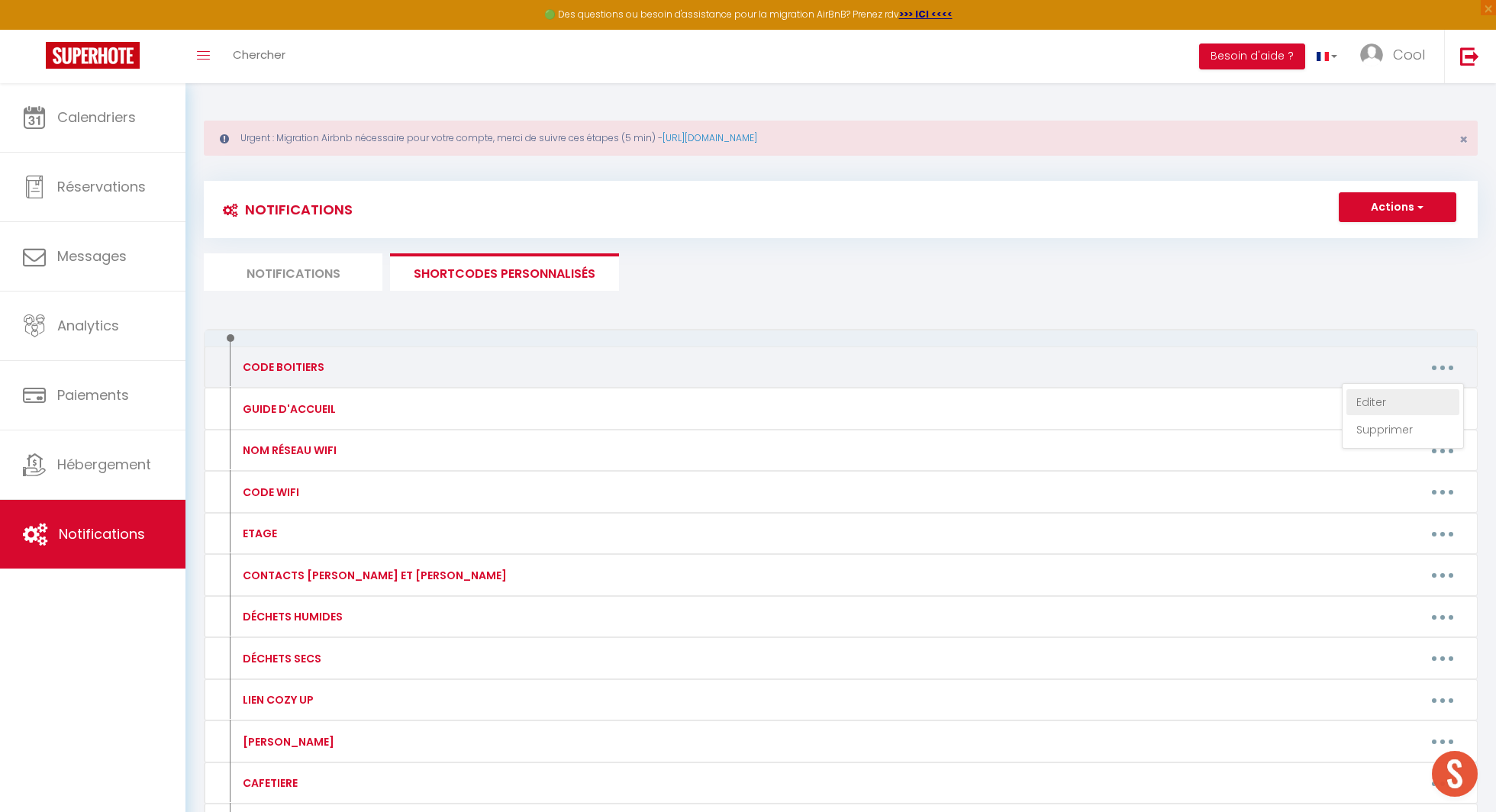
type textarea "962 272 78"
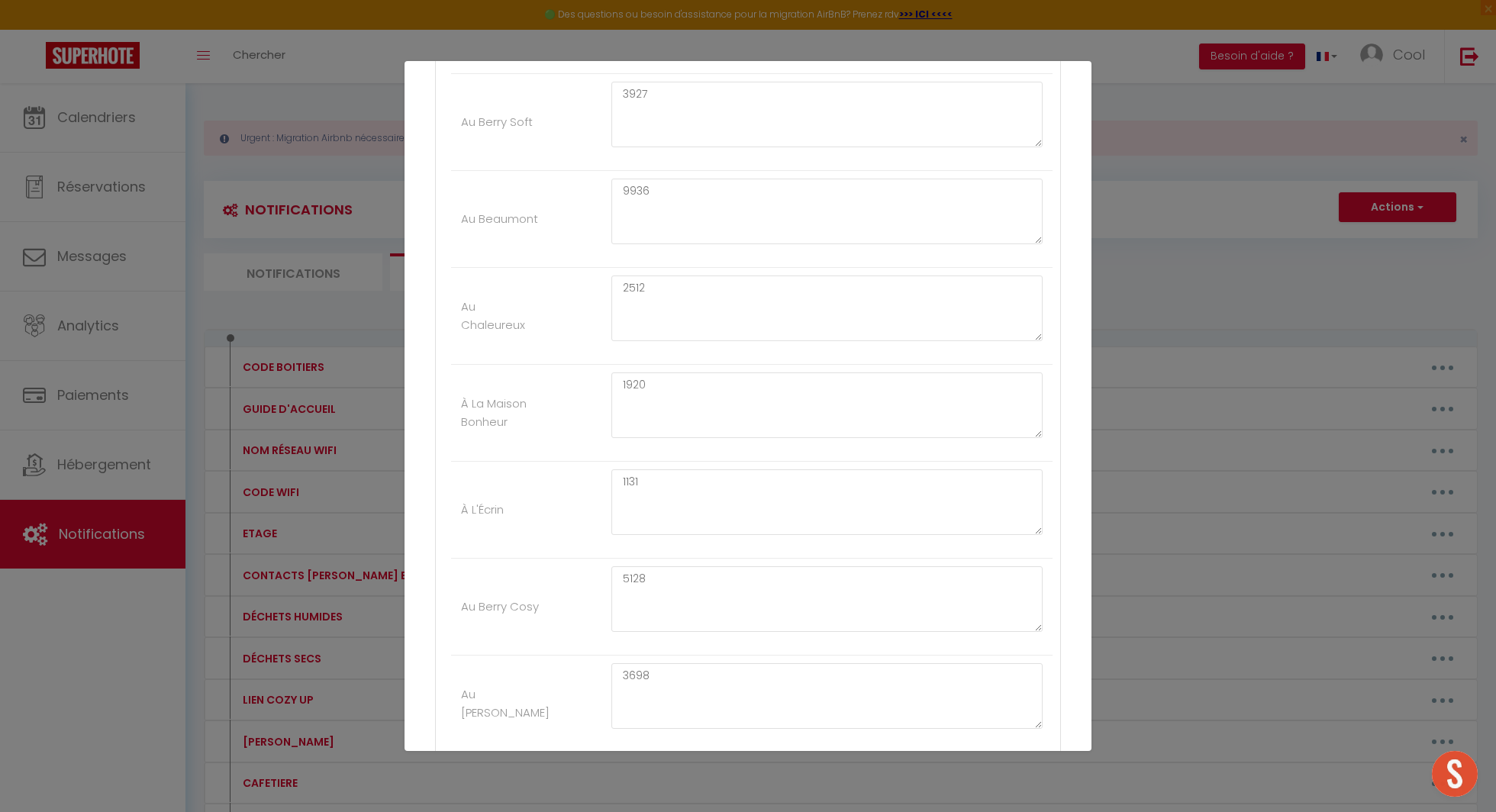
scroll to position [3748, 0]
click at [709, 460] on textarea "1131" at bounding box center [827, 492] width 431 height 65
type textarea "0298"
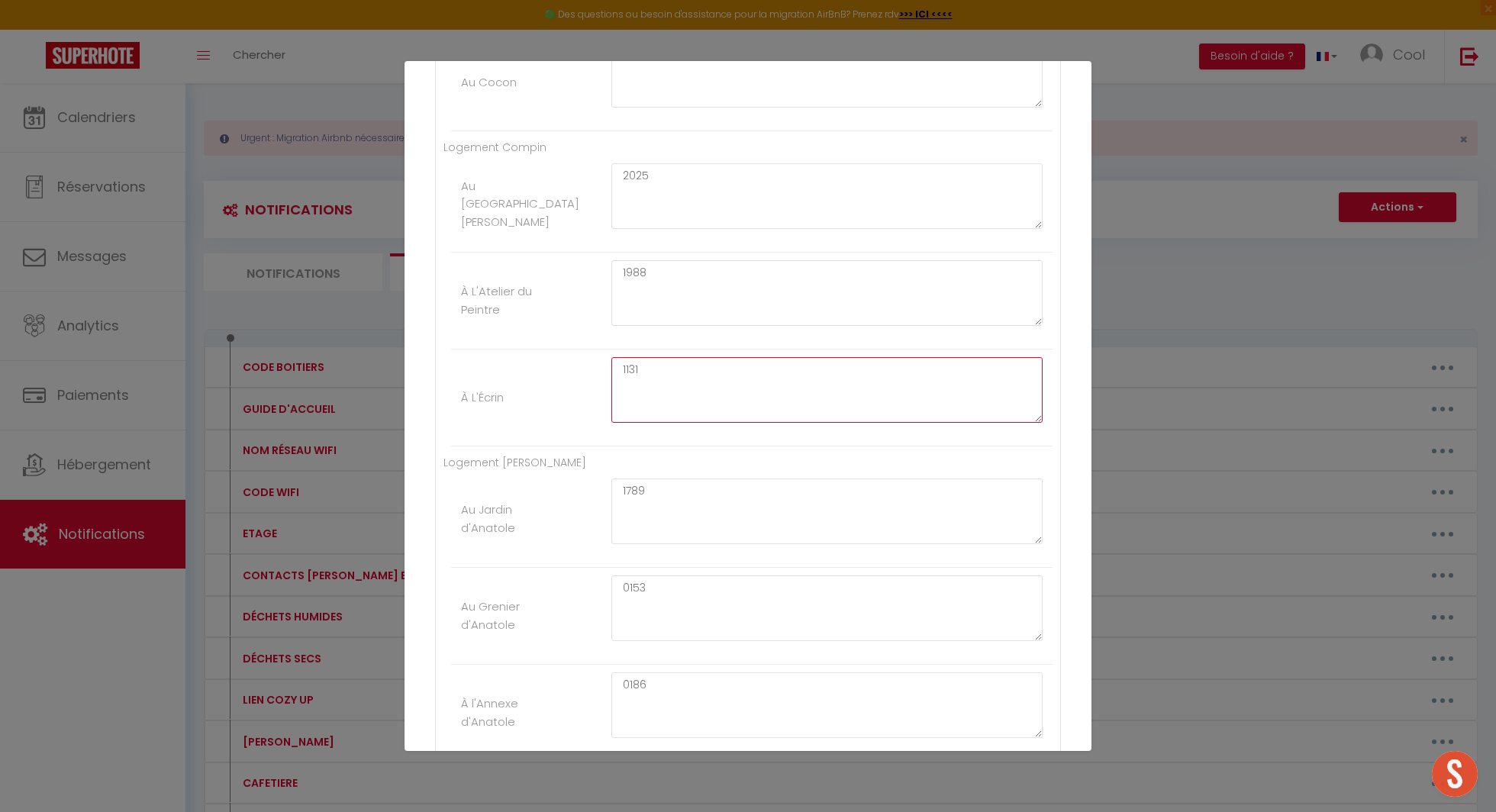
click at [666, 357] on textarea "1131" at bounding box center [827, 389] width 431 height 65
type textarea "0298"
click at [788, 454] on ul "Logement [PERSON_NAME] d'Anatole 1789 Au Grenier d'Anatole 0153 À l'Annexe d'An…" at bounding box center [748, 607] width 609 height 307
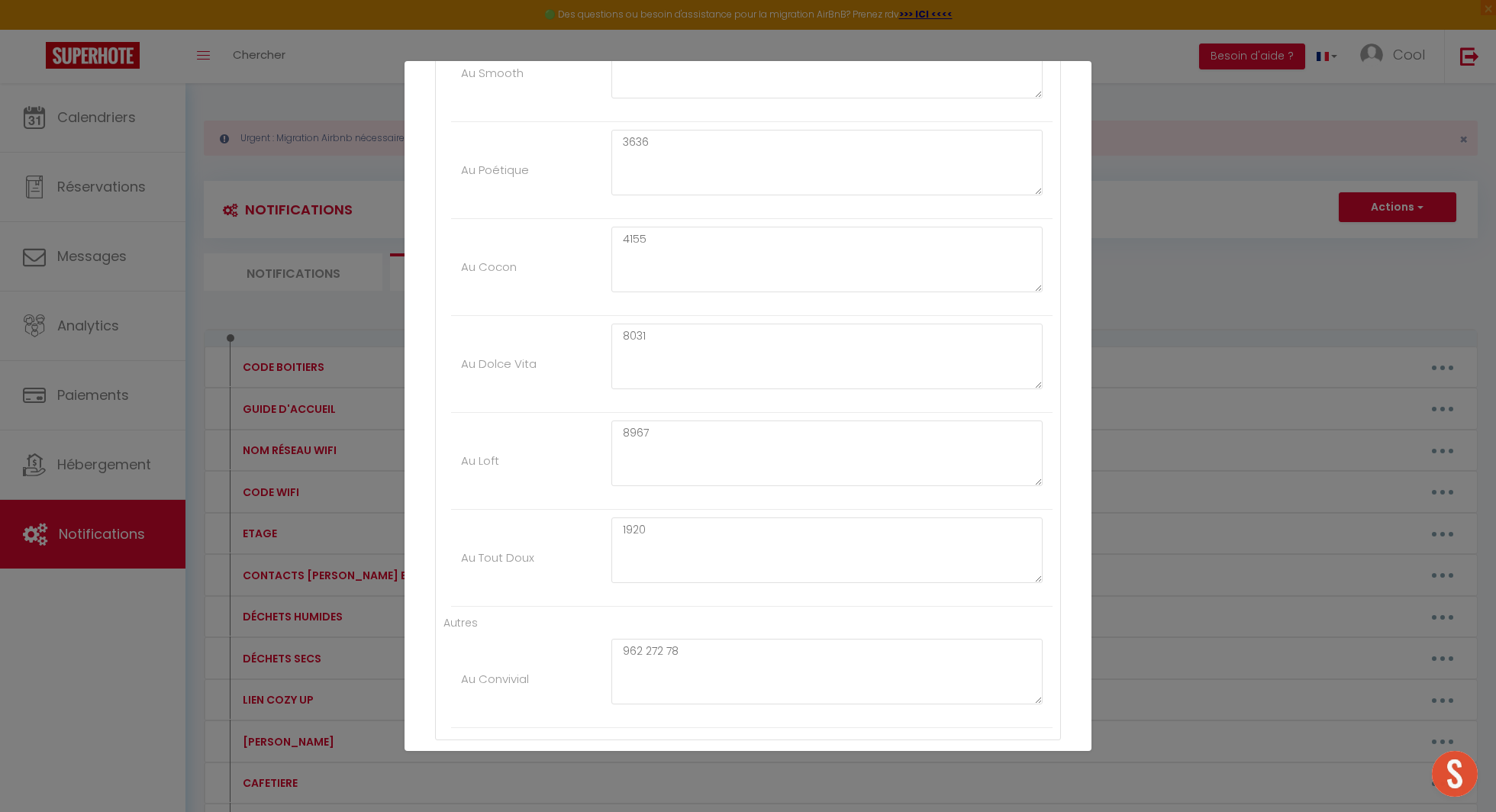
click at [789, 811] on button "Mettre à jour" at bounding box center [781, 826] width 92 height 26
